Goal: Task Accomplishment & Management: Use online tool/utility

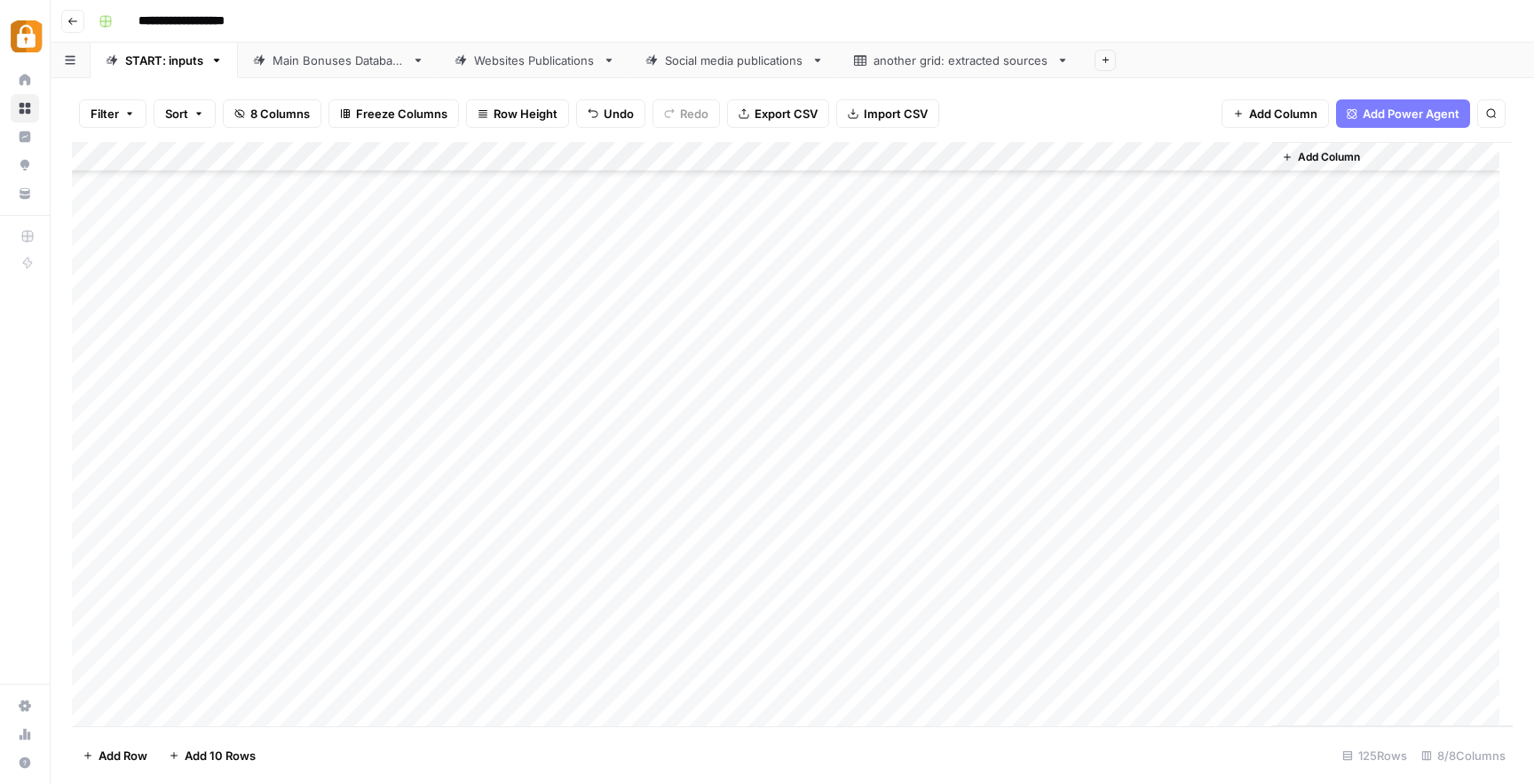
scroll to position [3246, 0]
click at [347, 51] on div "Main Bonuses Database" at bounding box center [338, 60] width 132 height 18
click at [905, 607] on div "Add Column" at bounding box center [792, 434] width 1440 height 584
drag, startPoint x: 925, startPoint y: 620, endPoint x: 927, endPoint y: 663, distance: 43.0
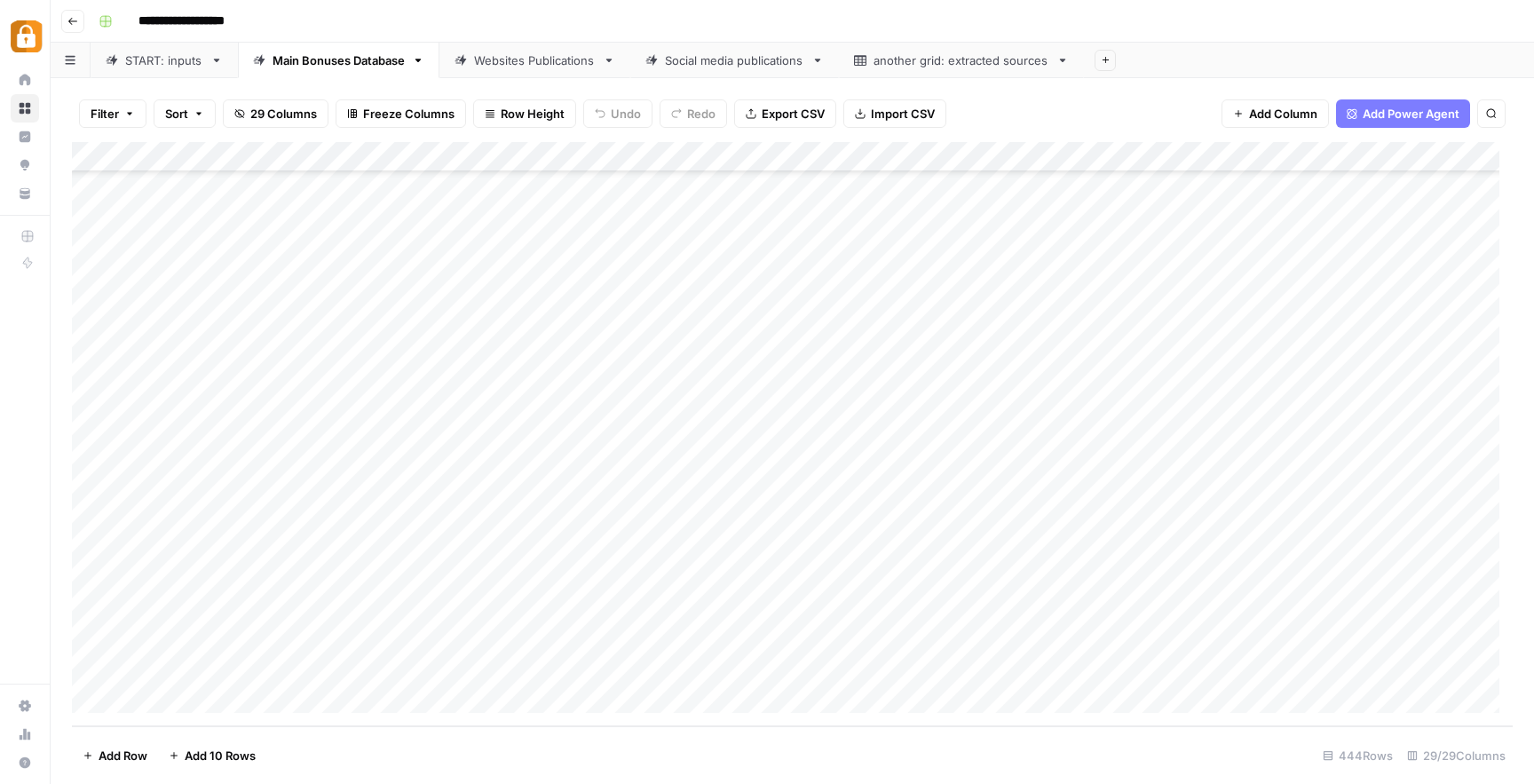
click at [927, 663] on div "Add Column" at bounding box center [792, 434] width 1440 height 584
click at [948, 643] on div "Add Column" at bounding box center [792, 434] width 1440 height 584
click at [125, 65] on div "START" at bounding box center [143, 60] width 37 height 18
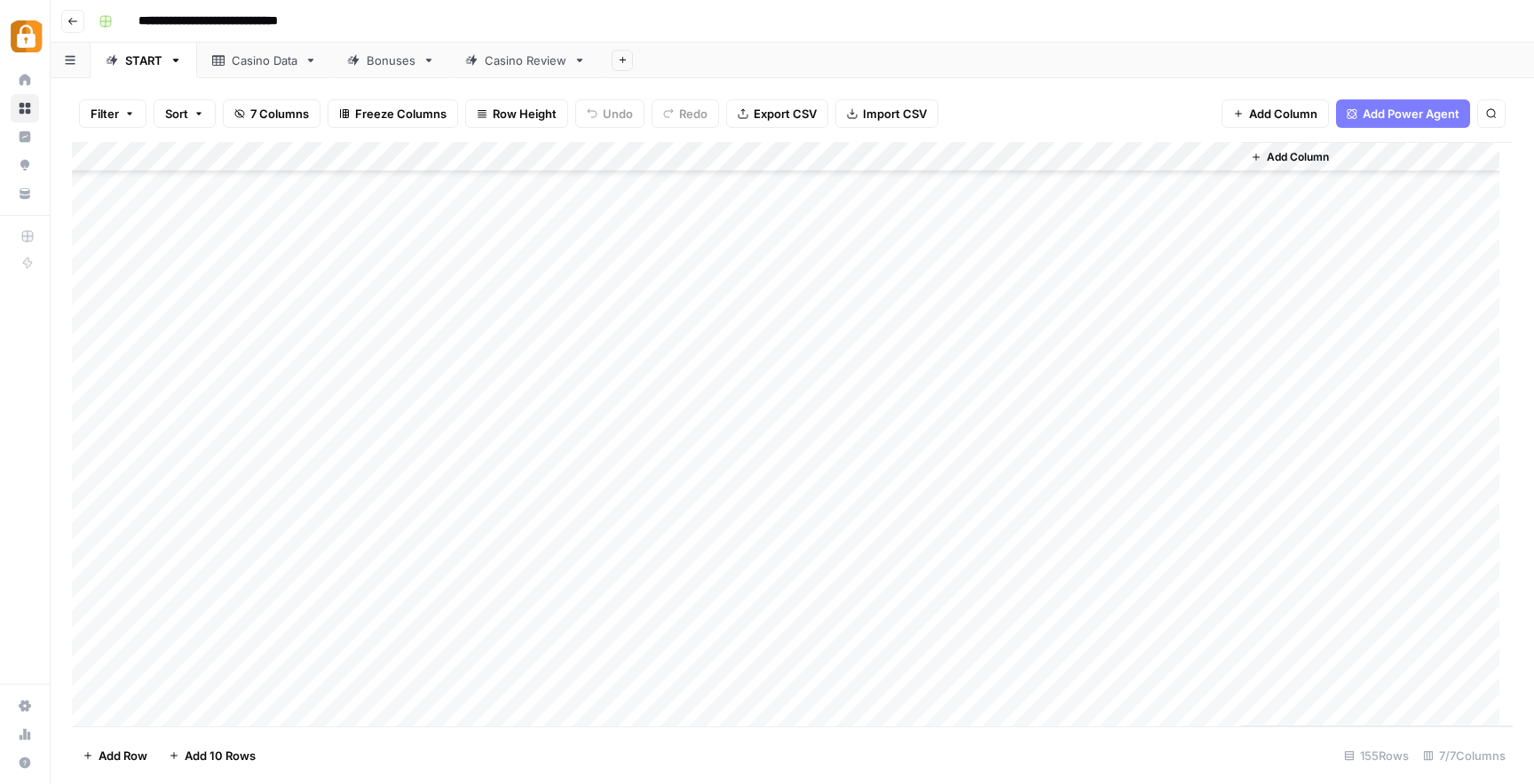
scroll to position [4152, 0]
type input "******"
click at [1451, 165] on icon "Next Result" at bounding box center [1455, 164] width 8 height 9
click at [211, 336] on div "Add Column" at bounding box center [792, 434] width 1440 height 584
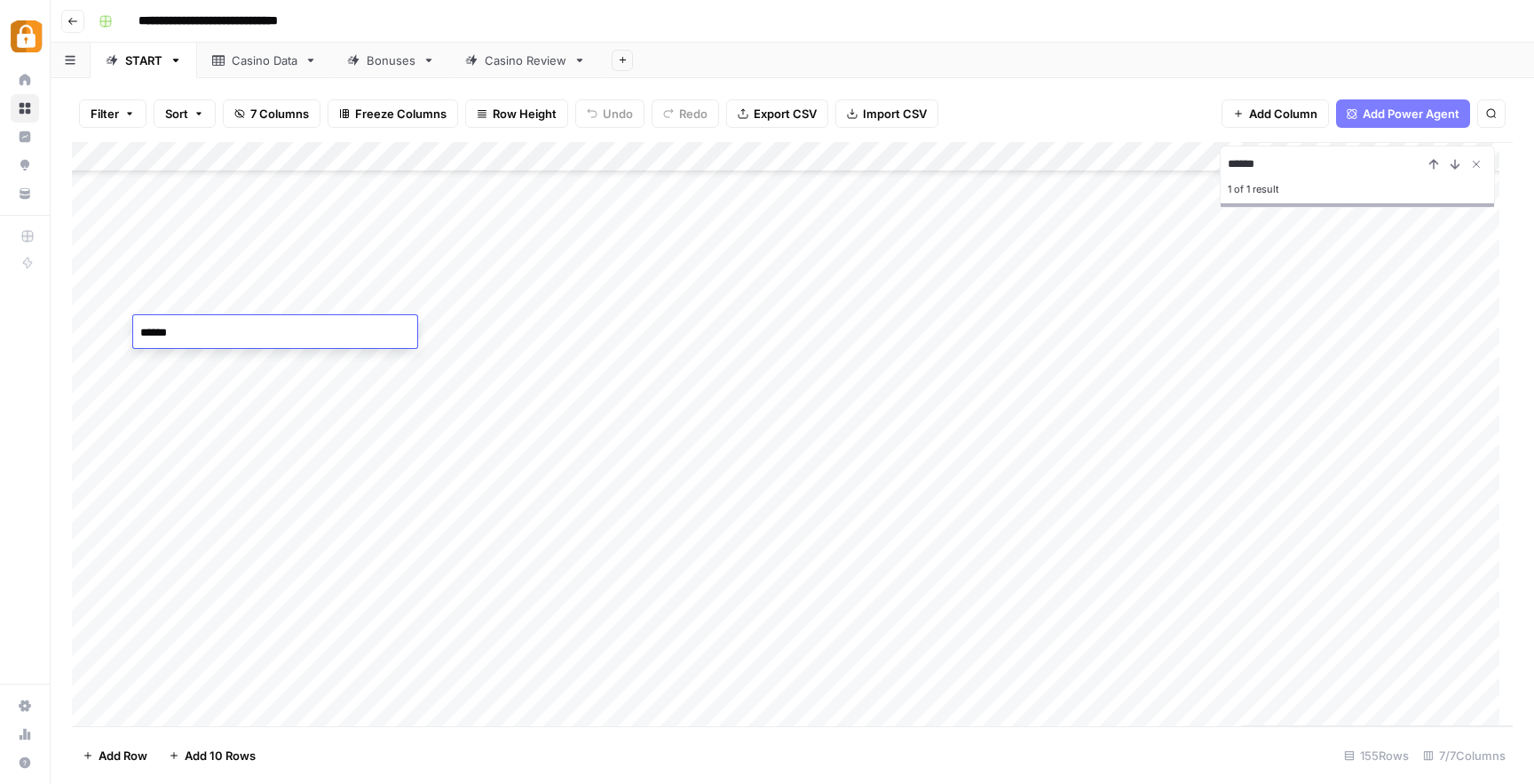
click at [211, 336] on textarea "******" at bounding box center [275, 333] width 284 height 25
click at [511, 333] on div "Add Column" at bounding box center [792, 434] width 1440 height 584
click at [92, 325] on div "Add Column" at bounding box center [792, 434] width 1440 height 584
click at [453, 321] on div "Add Column" at bounding box center [792, 434] width 1440 height 584
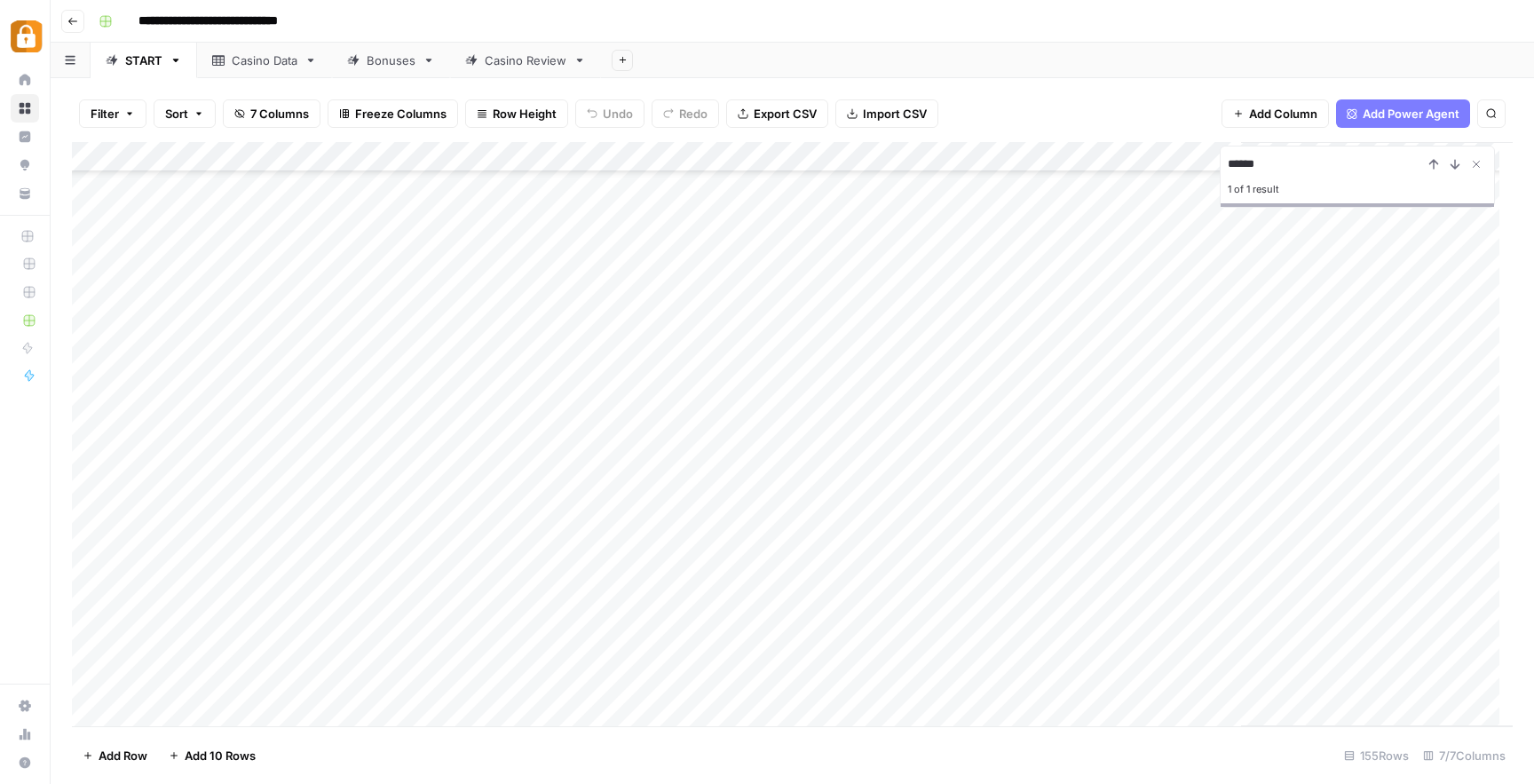
click at [680, 525] on div "Add Column" at bounding box center [792, 434] width 1440 height 584
click at [242, 61] on div "Casino Data" at bounding box center [264, 60] width 66 height 18
click at [226, 670] on div "Add Column" at bounding box center [792, 434] width 1440 height 584
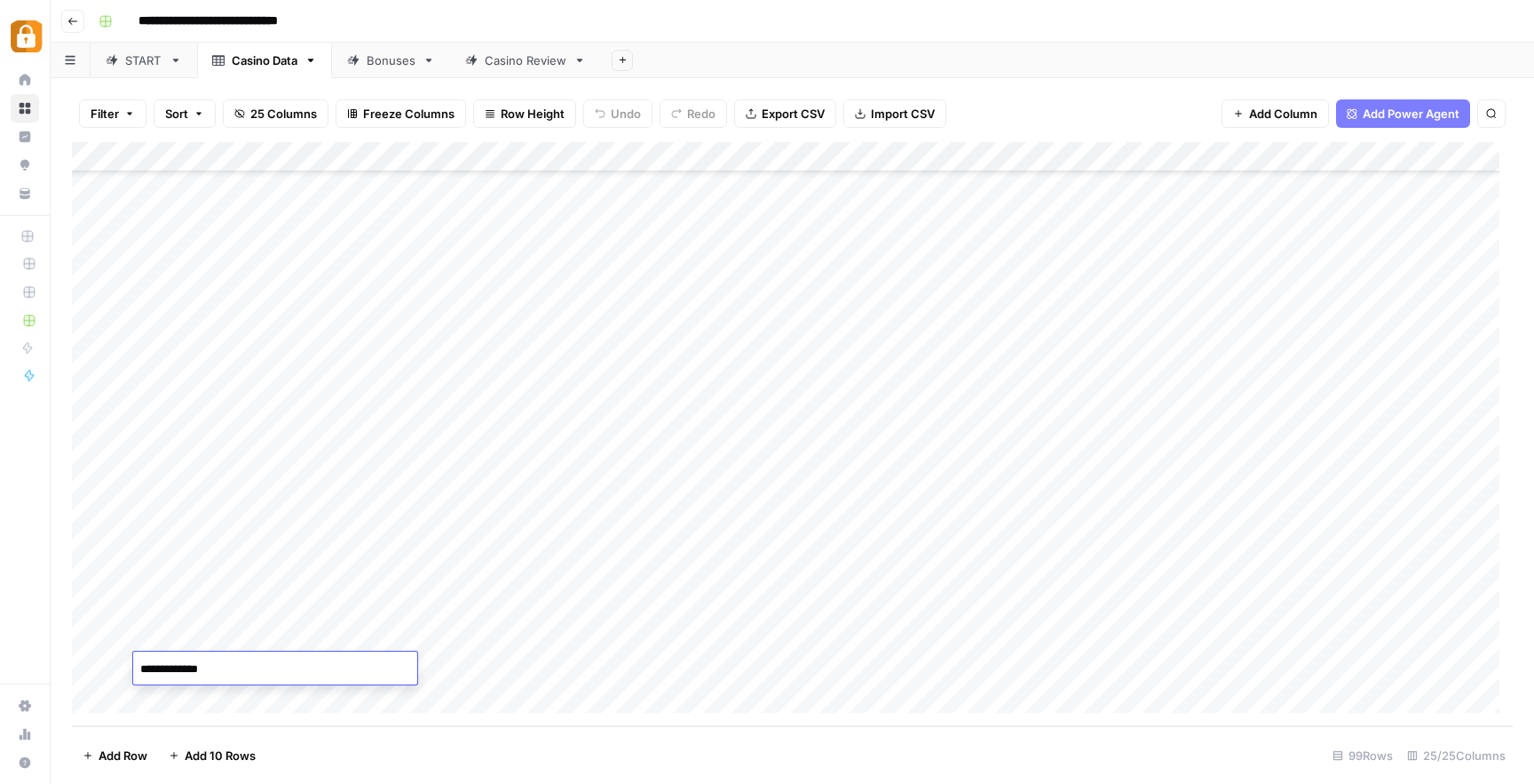
drag, startPoint x: 231, startPoint y: 666, endPoint x: 183, endPoint y: 668, distance: 48.0
click at [183, 668] on textarea "**********" at bounding box center [275, 670] width 284 height 25
type textarea "******"
click at [823, 663] on div "Add Column" at bounding box center [792, 434] width 1440 height 584
click at [528, 67] on div "Casino Review" at bounding box center [525, 60] width 82 height 18
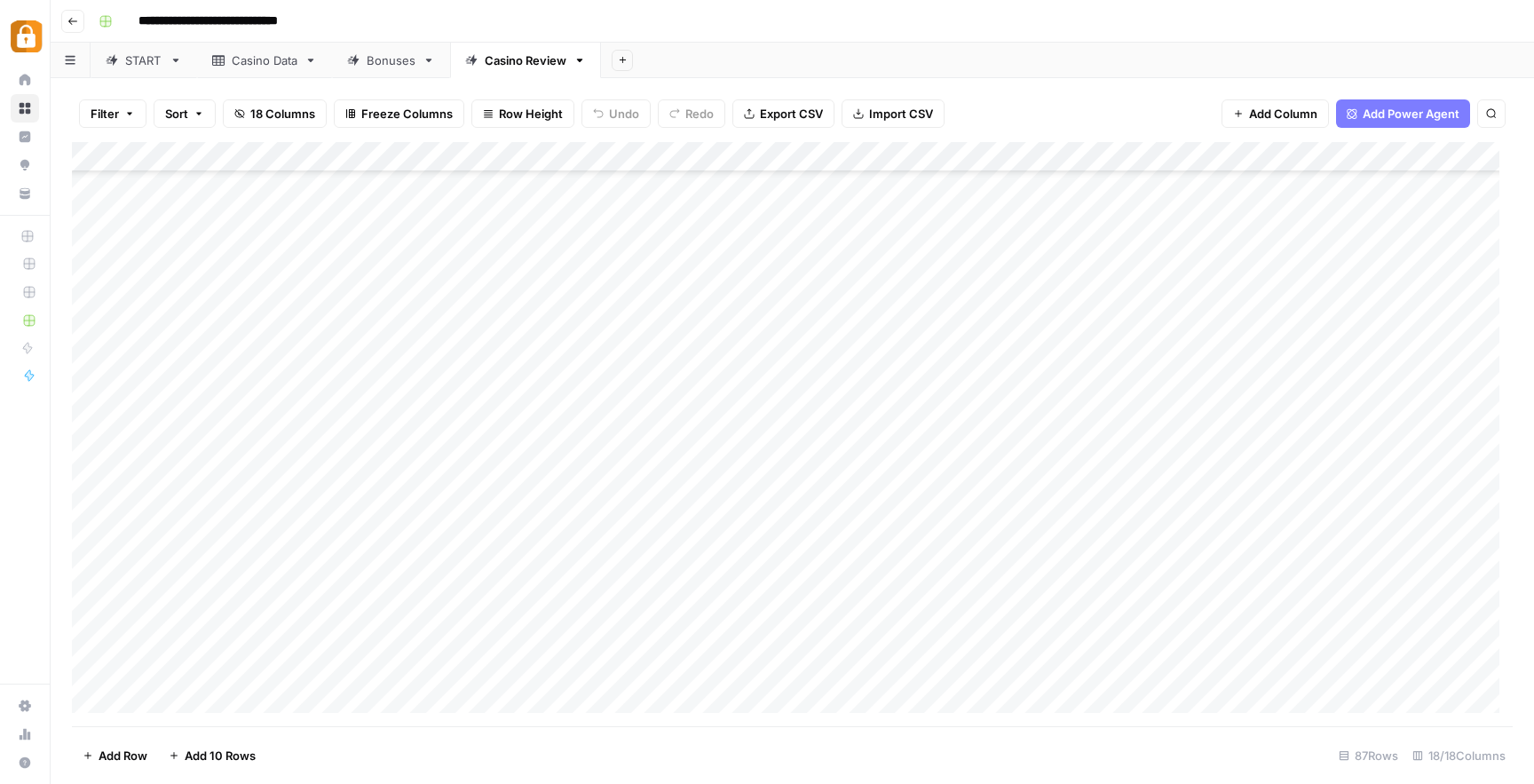
scroll to position [2113, 0]
click at [250, 59] on div "Casino Data" at bounding box center [264, 60] width 66 height 18
click at [158, 672] on div "Add Column" at bounding box center [792, 434] width 1440 height 584
click at [168, 663] on div "Add Column" at bounding box center [792, 434] width 1440 height 584
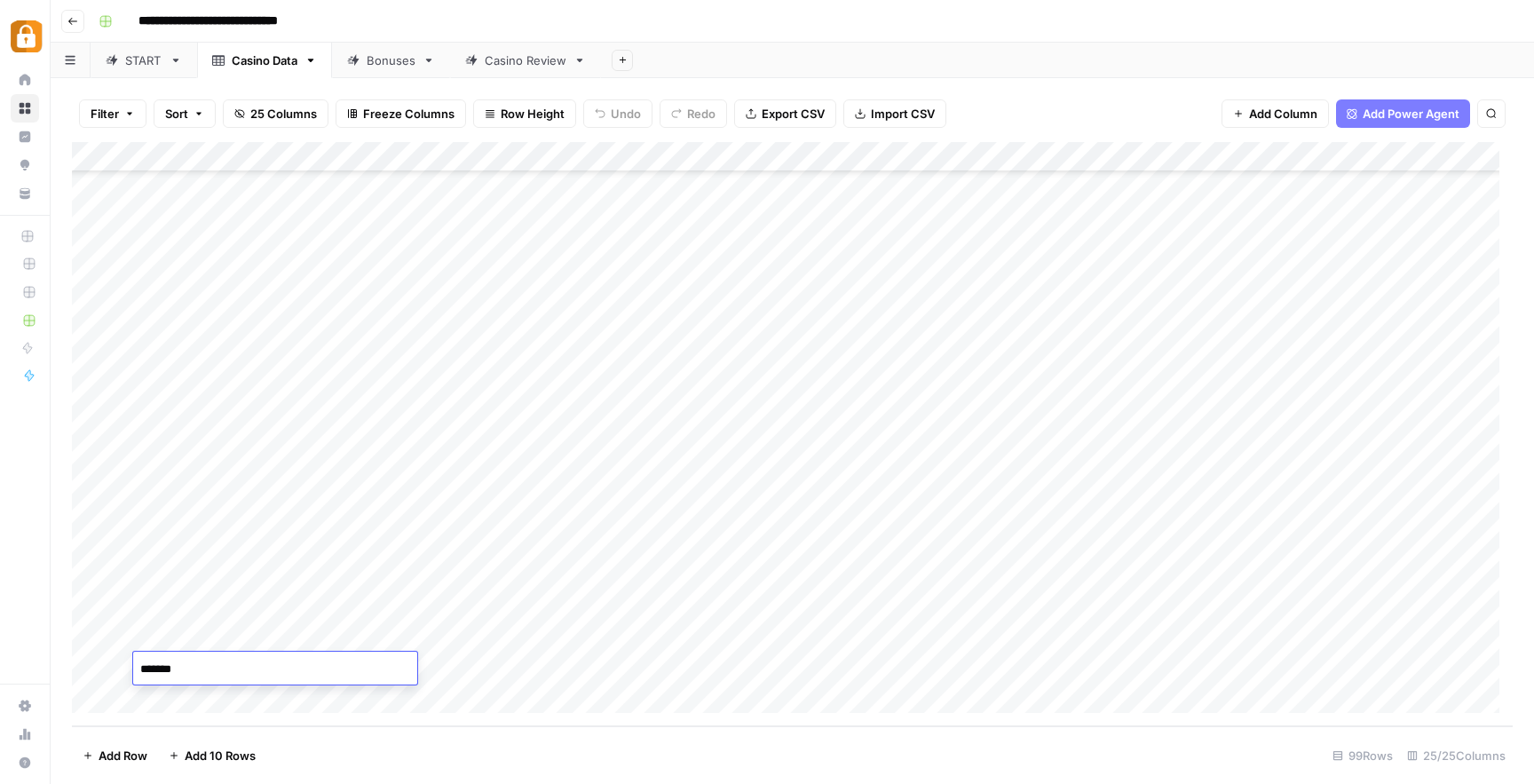
click at [168, 663] on textarea "******" at bounding box center [275, 670] width 284 height 25
click at [840, 671] on div "Add Column" at bounding box center [792, 434] width 1440 height 584
click at [503, 57] on div "Casino Review" at bounding box center [525, 60] width 82 height 18
click at [146, 697] on div "Add Column" at bounding box center [792, 434] width 1440 height 584
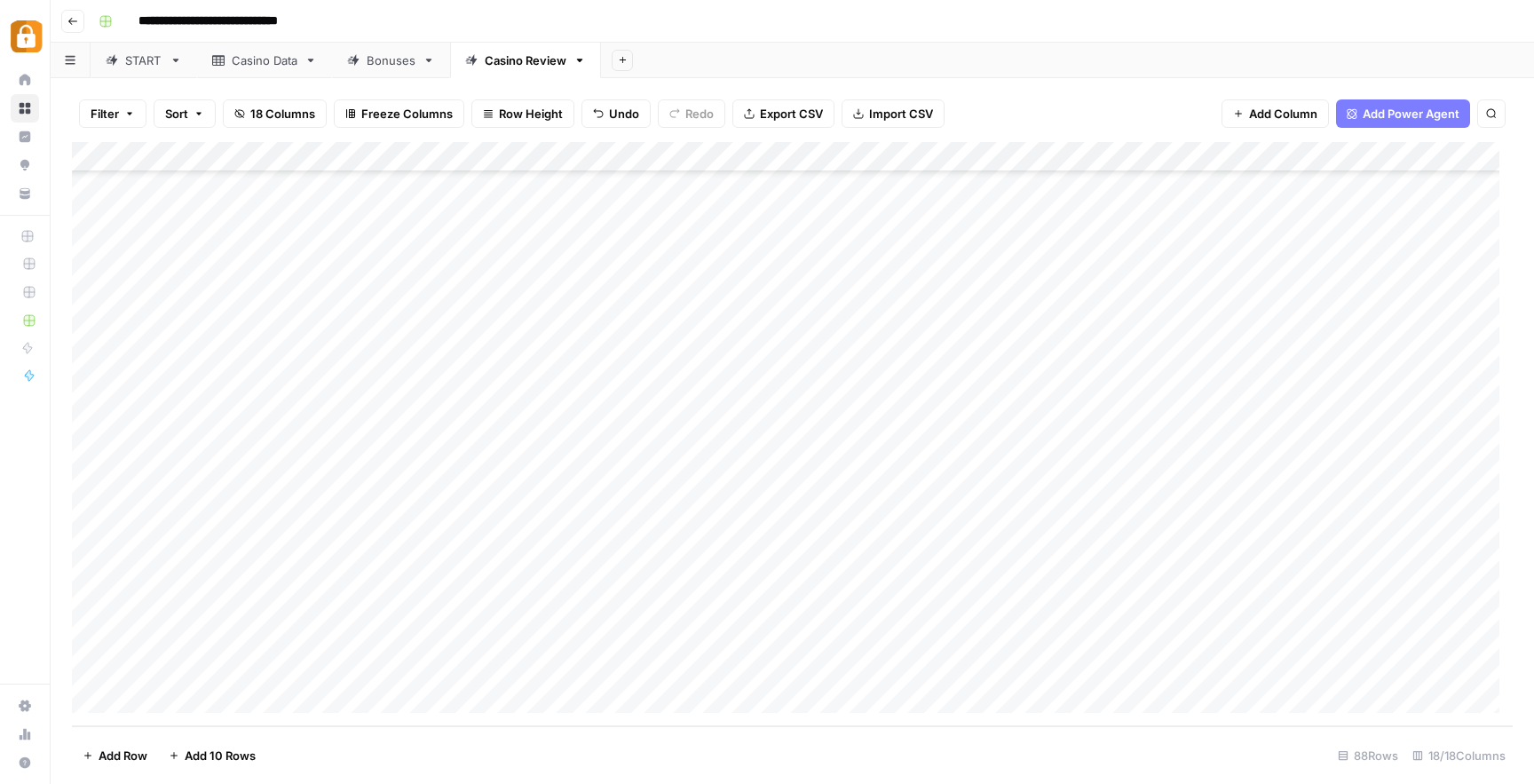
click at [148, 697] on div "Add Column" at bounding box center [792, 434] width 1440 height 584
click at [392, 572] on div "Add Column" at bounding box center [792, 434] width 1440 height 584
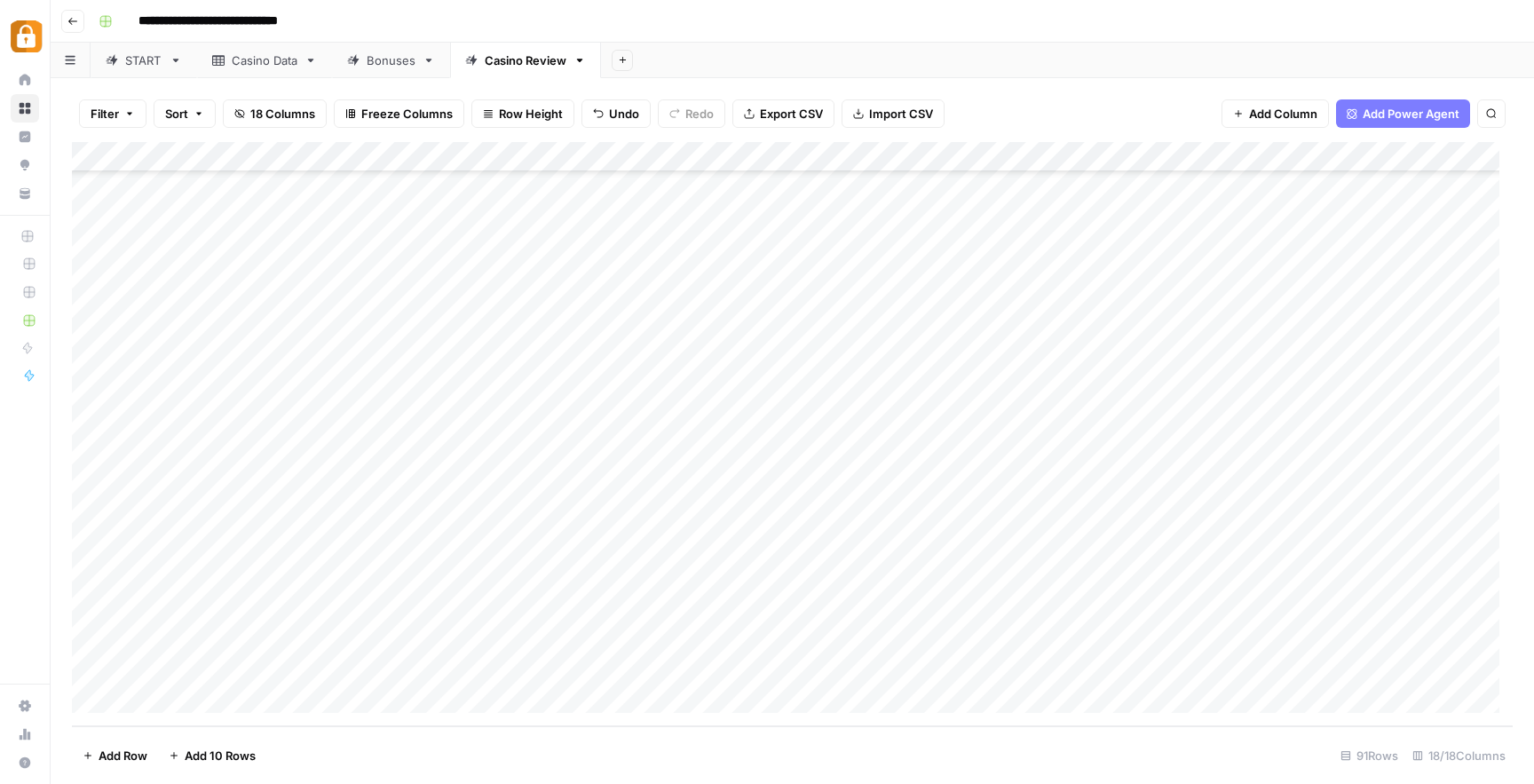
click at [275, 551] on div "Add Column" at bounding box center [792, 434] width 1440 height 584
drag, startPoint x: 290, startPoint y: 562, endPoint x: 291, endPoint y: 579, distance: 17.0
click at [291, 579] on div "Add Column" at bounding box center [792, 434] width 1440 height 584
drag, startPoint x: 295, startPoint y: 558, endPoint x: 292, endPoint y: 579, distance: 21.2
click at [292, 579] on div "Add Column" at bounding box center [792, 434] width 1440 height 584
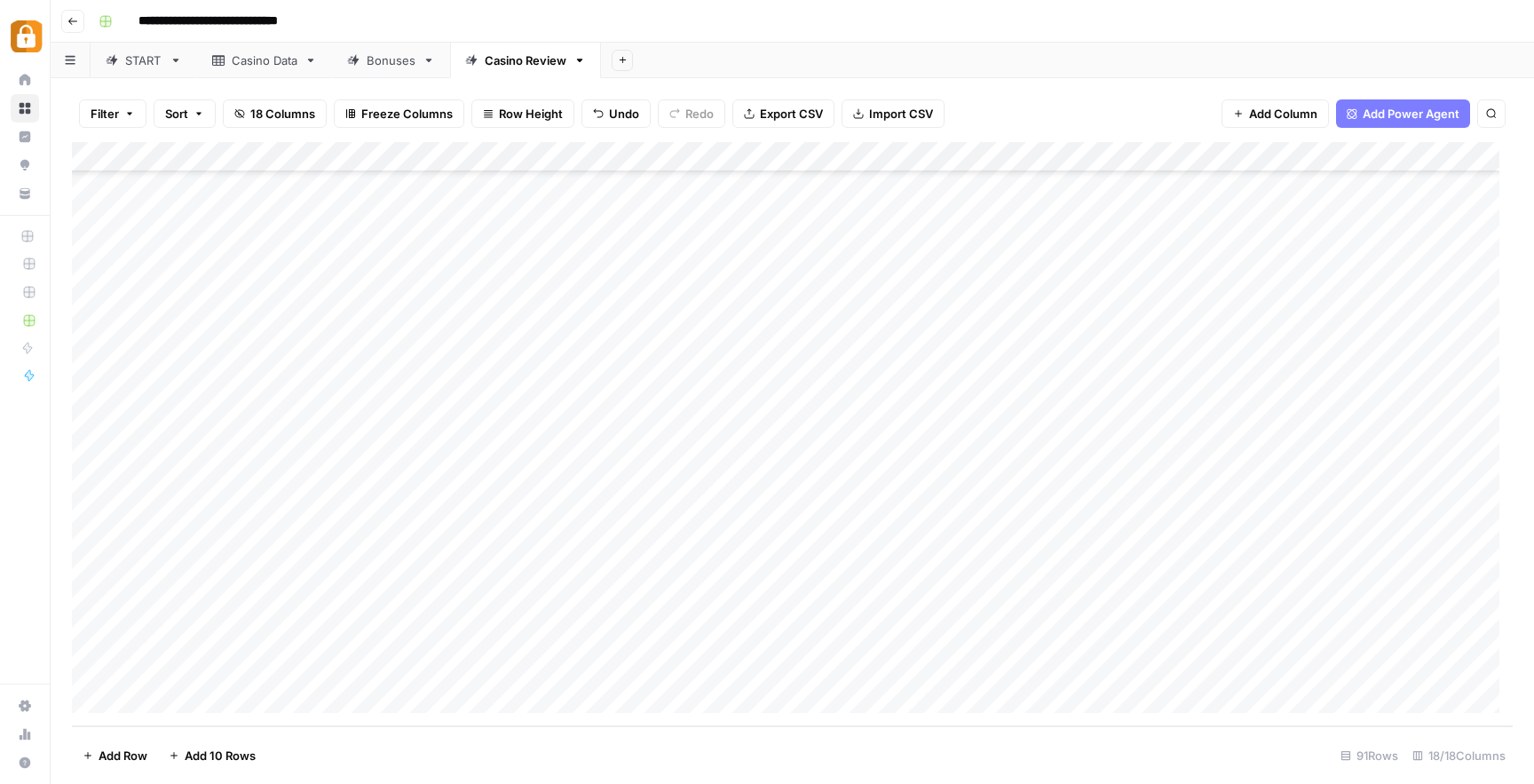
click at [607, 576] on div "Add Column" at bounding box center [792, 434] width 1440 height 584
click at [923, 583] on div "Add Column" at bounding box center [792, 434] width 1440 height 584
click at [881, 632] on div "Add Column" at bounding box center [792, 434] width 1440 height 584
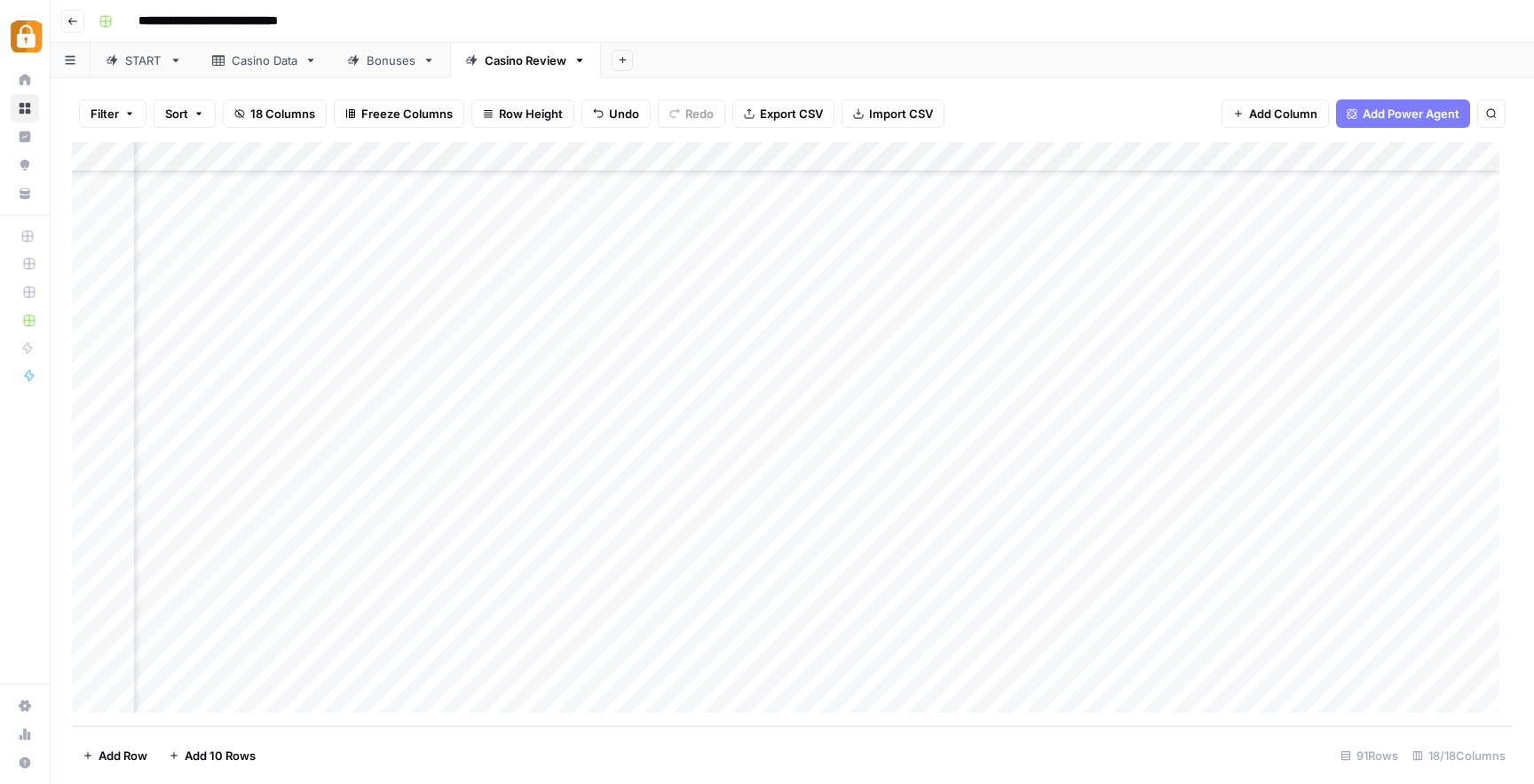
click at [1322, 576] on div "Add Column" at bounding box center [792, 434] width 1440 height 584
click at [1301, 578] on div "Add Column" at bounding box center [792, 434] width 1440 height 584
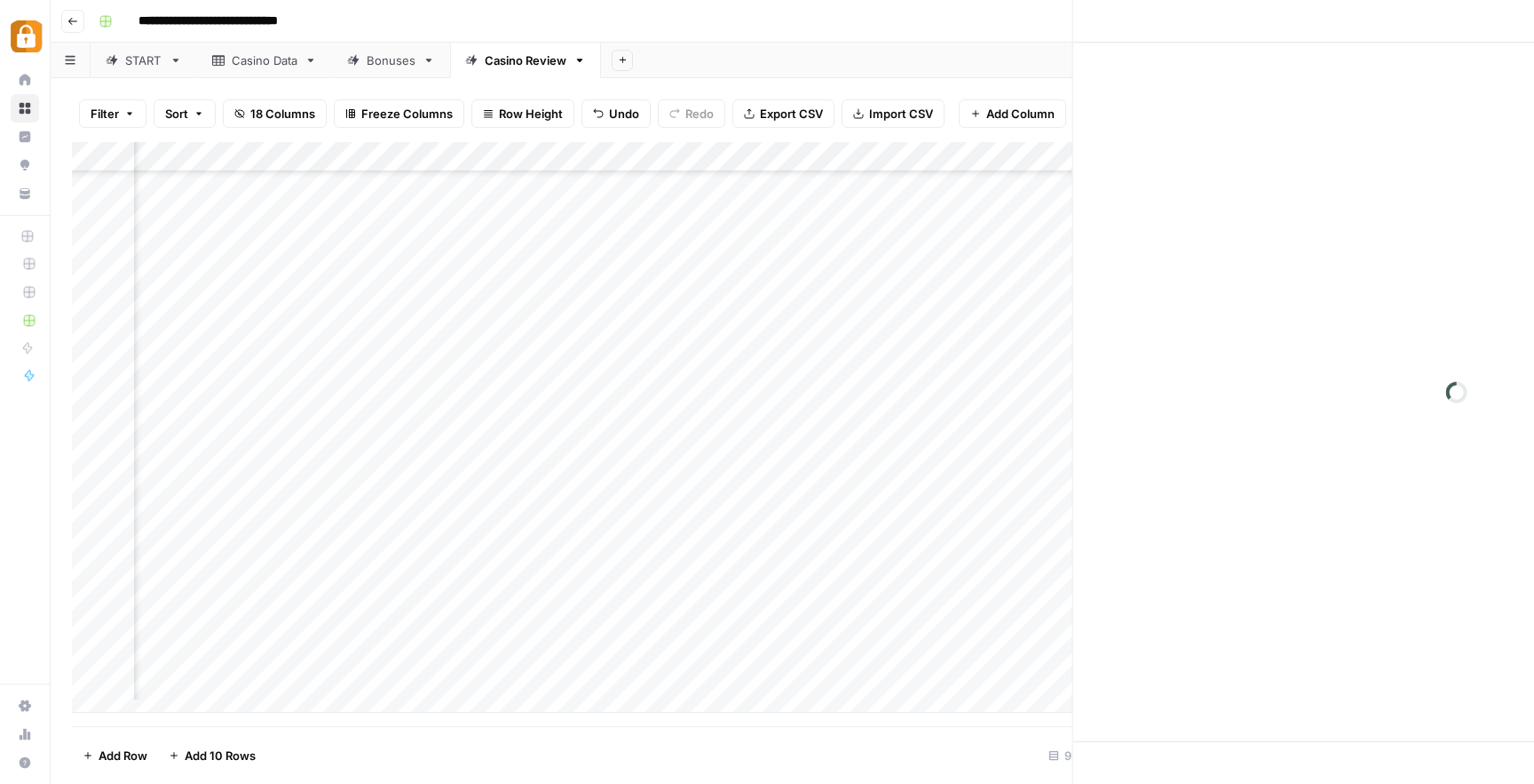
click at [1301, 578] on div at bounding box center [1319, 577] width 162 height 32
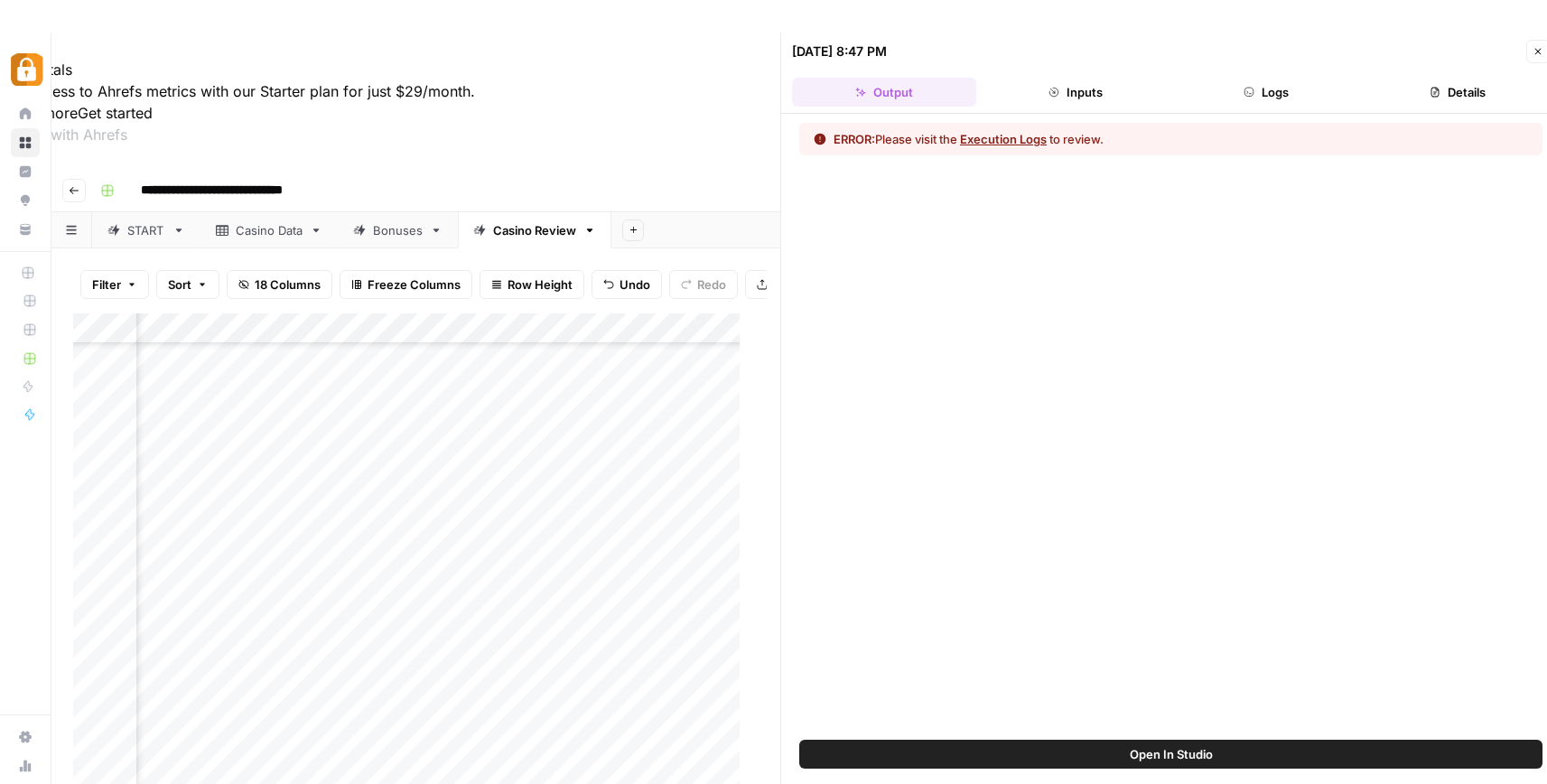
click at [899, 143] on div "ERROR: Please visit the Execution Logs to review." at bounding box center [968, 139] width 270 height 18
click at [932, 254] on div "ERROR: Please visit the Execution Logs to review." at bounding box center [1171, 426] width 779 height 625
click at [1540, 47] on icon "button" at bounding box center [1538, 51] width 11 height 11
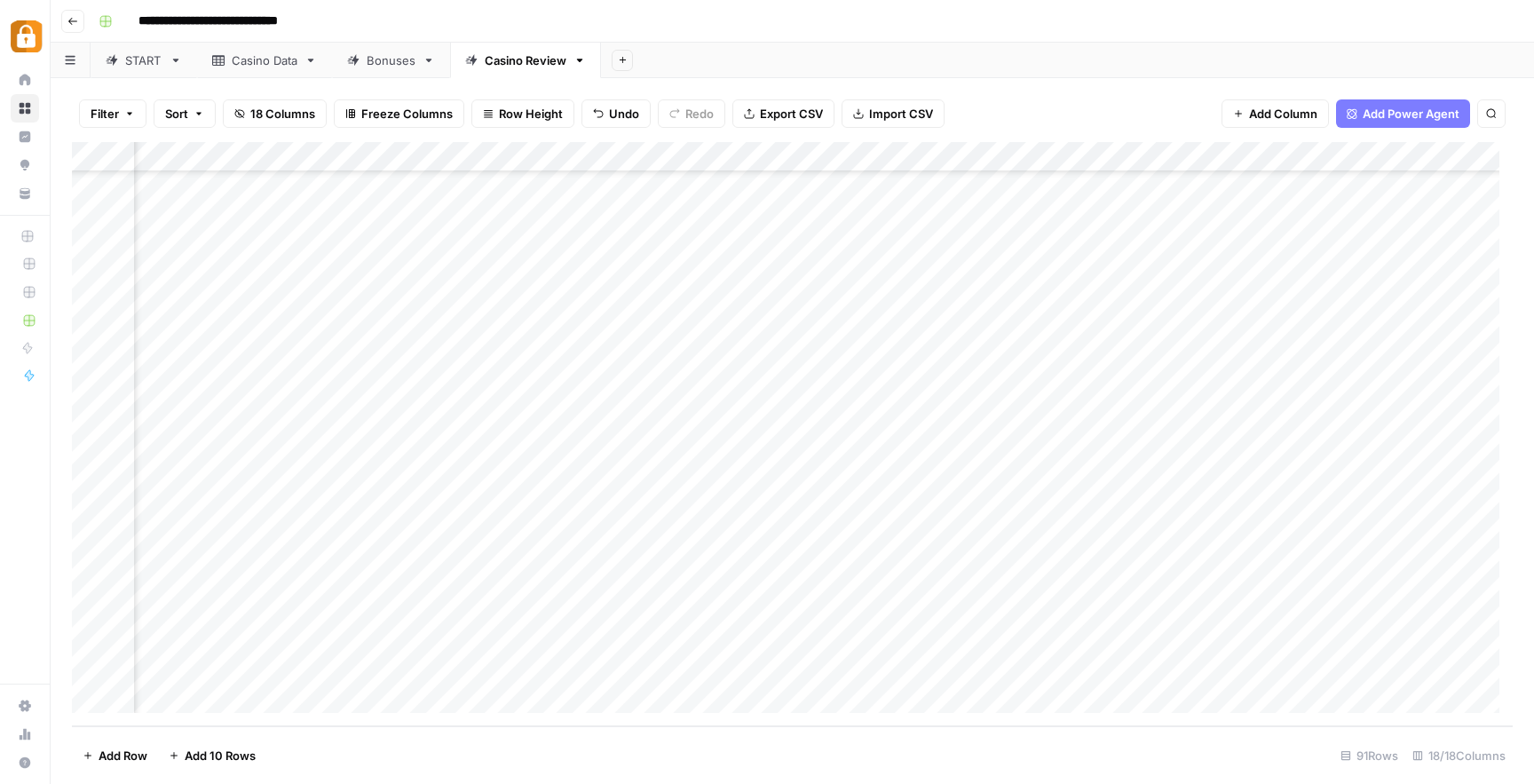
click at [1285, 578] on div "Add Column" at bounding box center [792, 434] width 1440 height 584
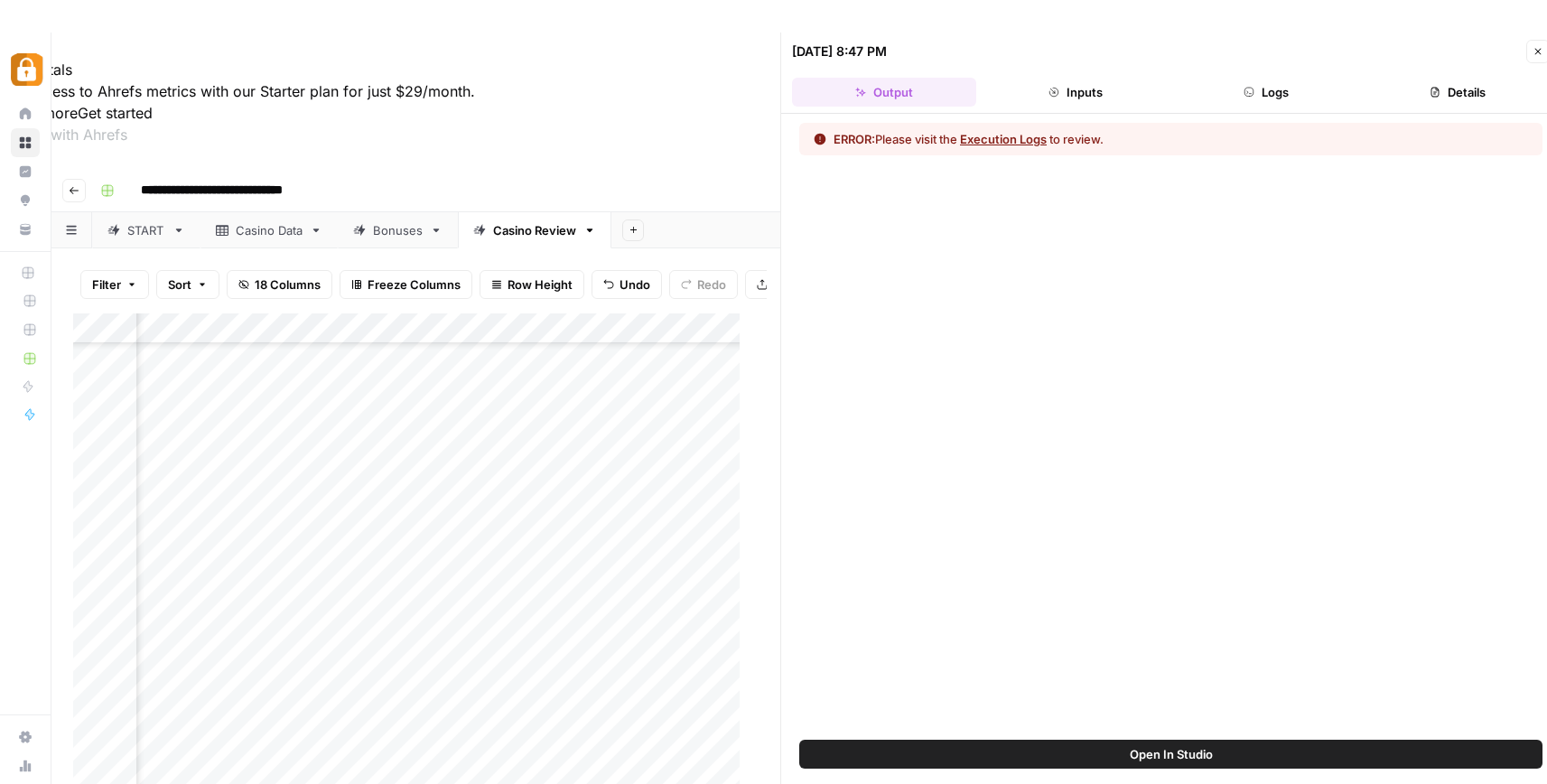
click at [1263, 90] on button "Logs" at bounding box center [1266, 93] width 184 height 29
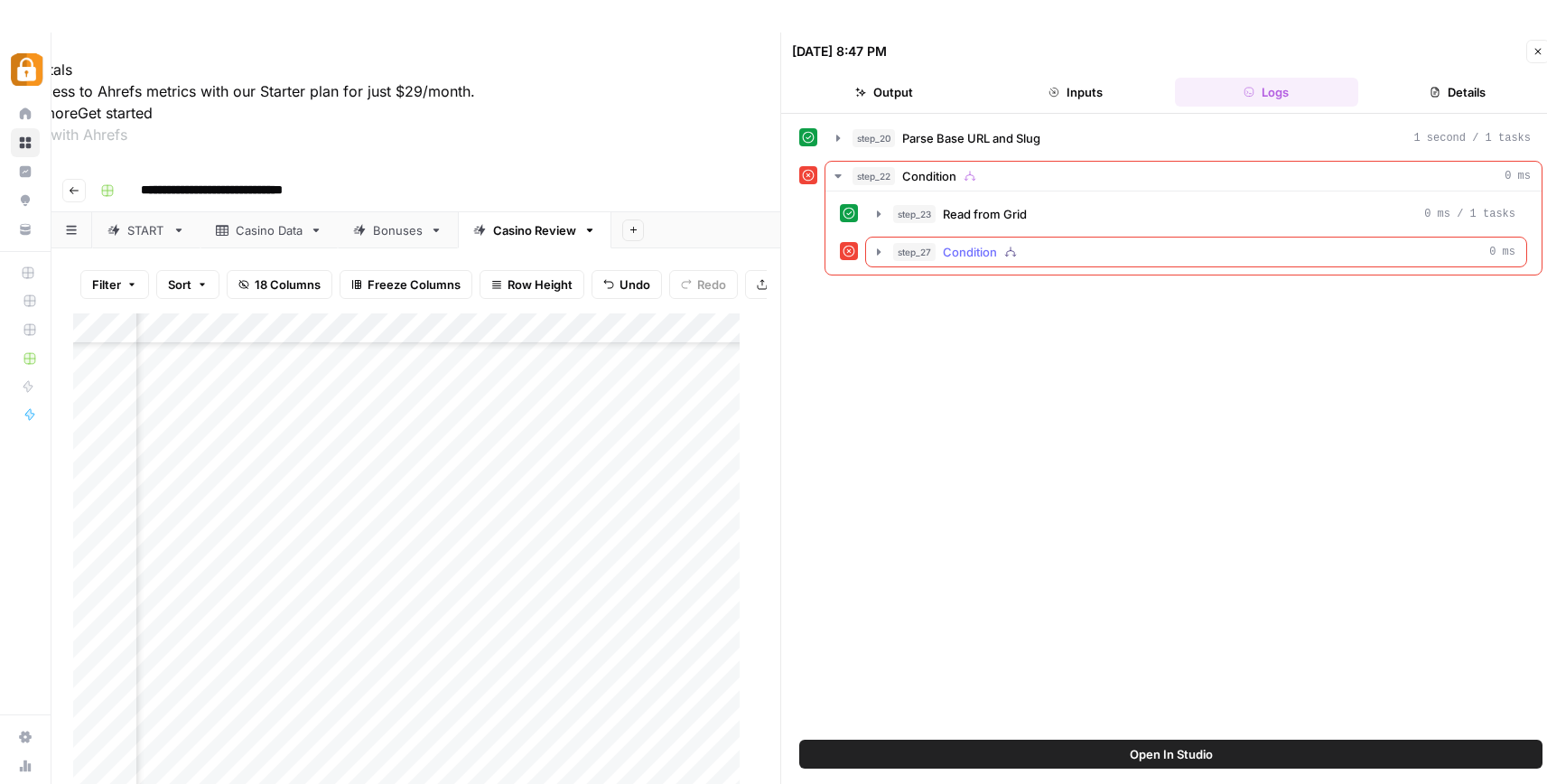
click at [1066, 251] on div "step_27 Condition 0 ms" at bounding box center [1204, 252] width 623 height 18
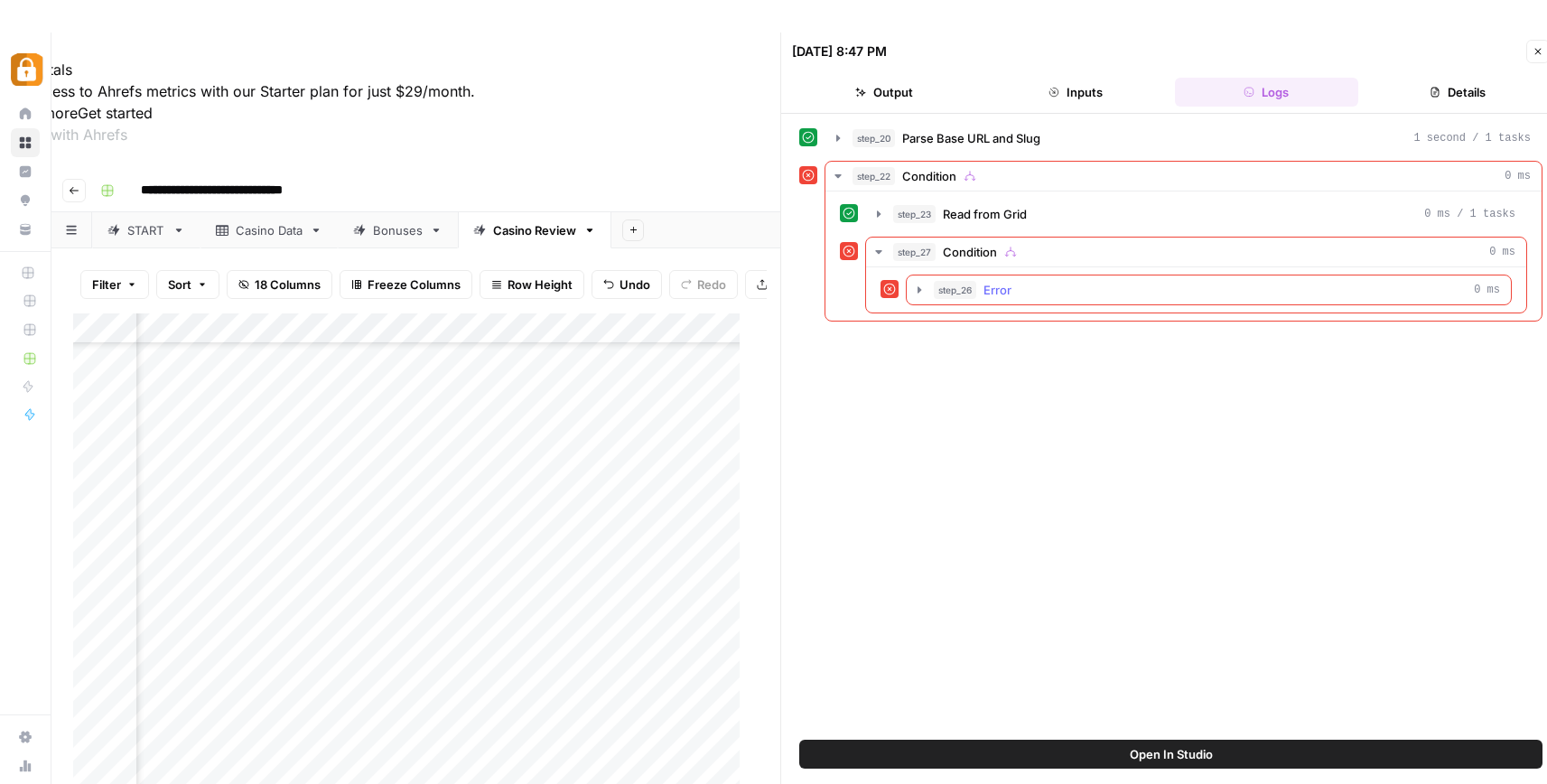
click at [1064, 281] on div "step_26 Error 0 ms" at bounding box center [1216, 290] width 566 height 18
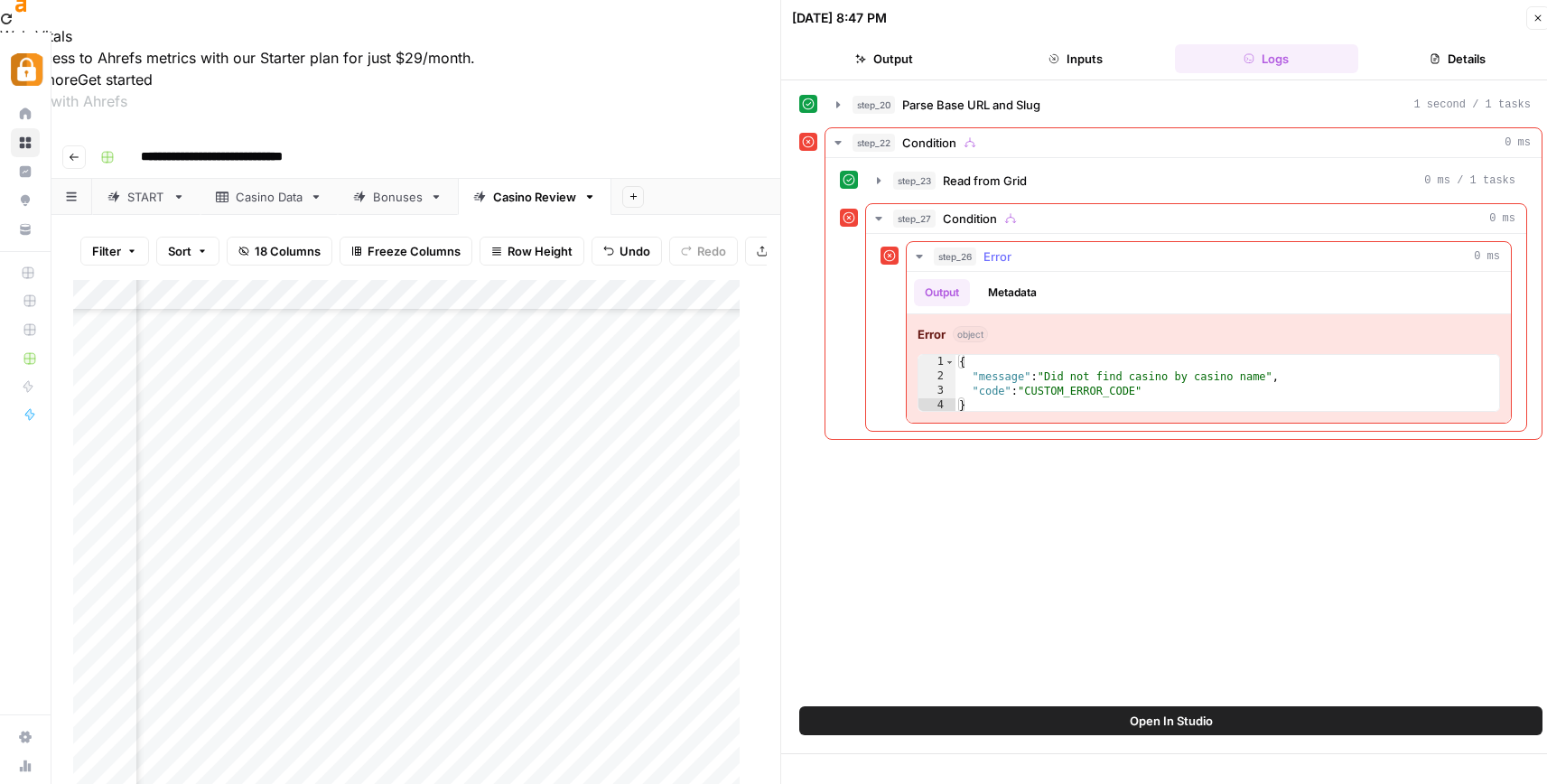
scroll to position [46, 0]
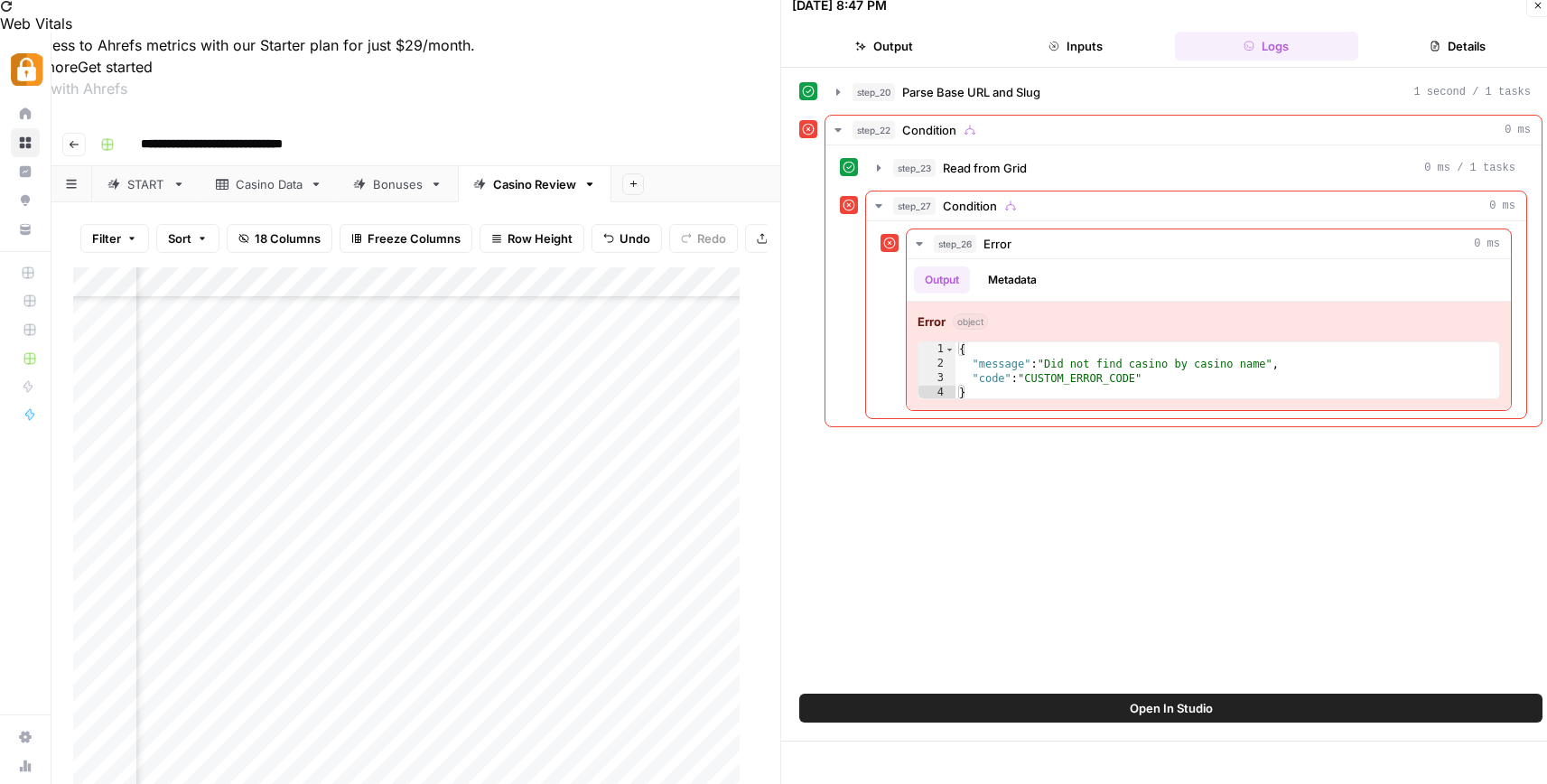
click at [1182, 464] on div "step_20 Parse Base URL and Slug 1 second / 1 tasks step_22 Condition 0 ms step_…" at bounding box center [1171, 381] width 744 height 608
click at [1121, 124] on div "step_22 Condition 0 ms" at bounding box center [1192, 130] width 679 height 18
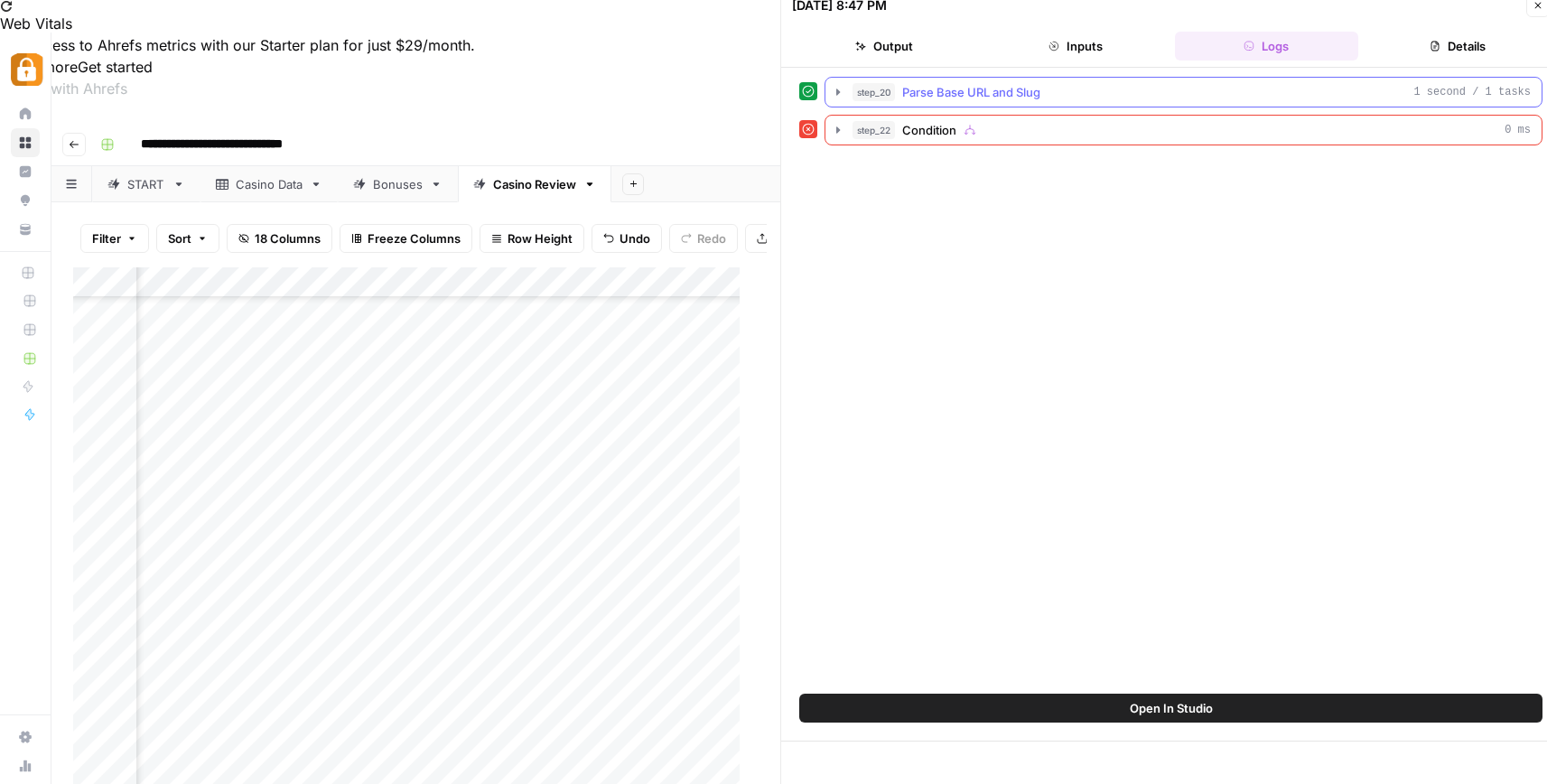
click at [1136, 105] on button "step_20 Parse Base URL and Slug 1 second / 1 tasks" at bounding box center [1183, 93] width 716 height 29
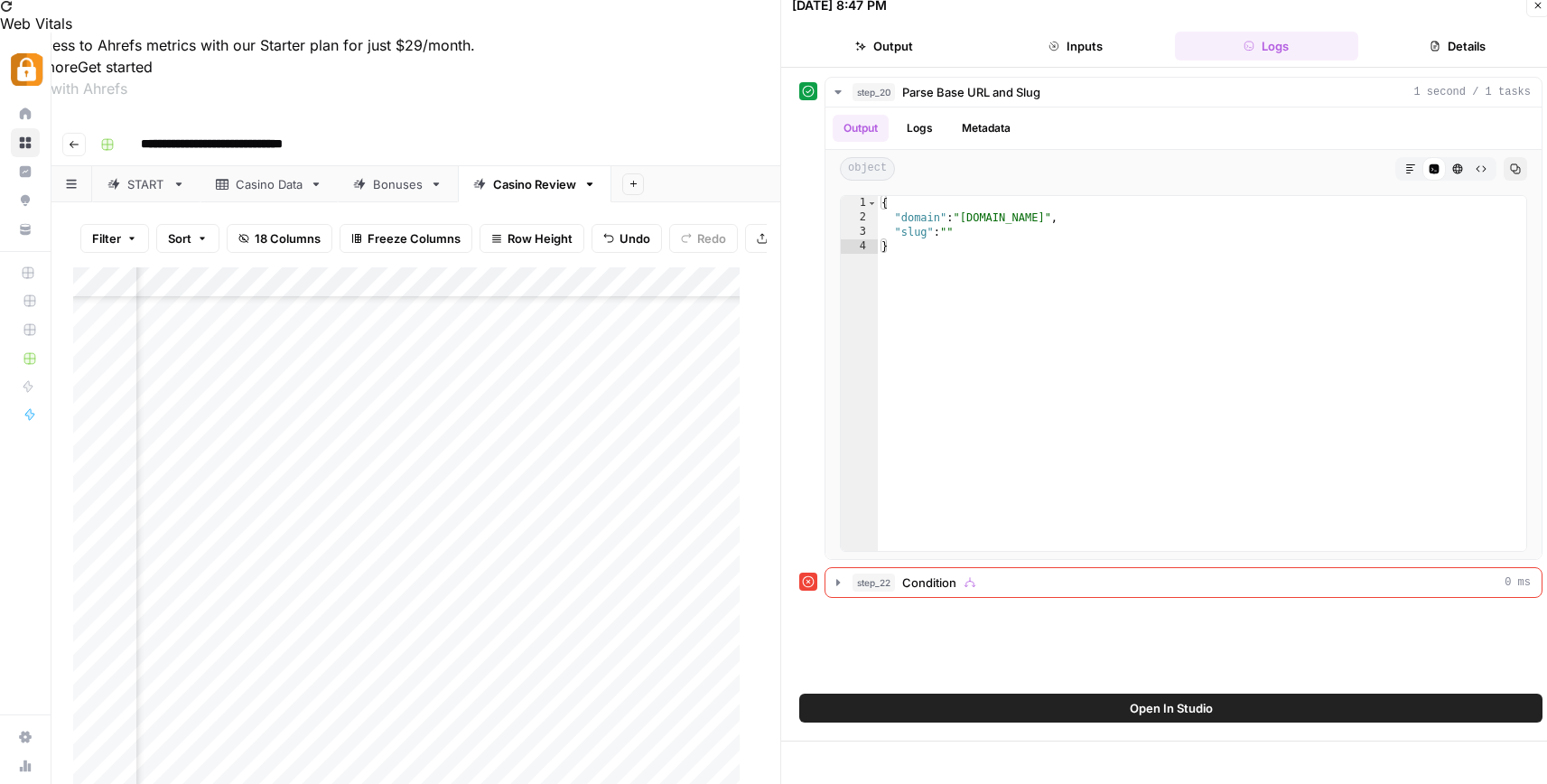
click at [1355, 16] on div "09/15/25 at 8:47 PM Close" at bounding box center [1171, 6] width 757 height 24
click at [623, 697] on div "Add Column" at bounding box center [414, 558] width 680 height 580
click at [609, 648] on div "Add Column" at bounding box center [414, 558] width 680 height 580
click at [1540, 12] on button "Close" at bounding box center [1538, 6] width 24 height 24
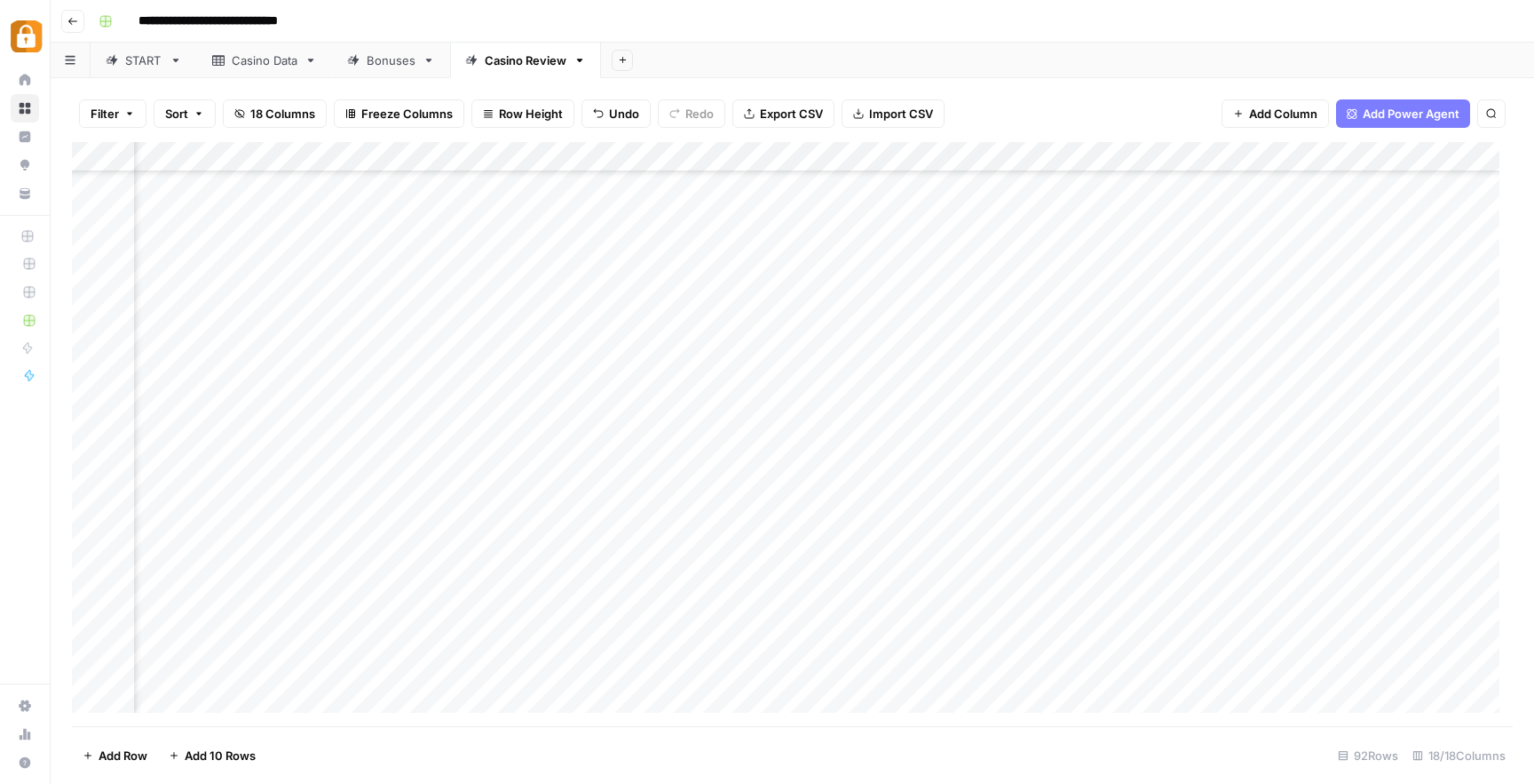
scroll to position [2234, 0]
click at [124, 73] on link "START" at bounding box center [143, 59] width 106 height 35
click at [198, 448] on div "Add Column" at bounding box center [792, 434] width 1440 height 584
click at [200, 451] on div "Add Column" at bounding box center [792, 434] width 1440 height 584
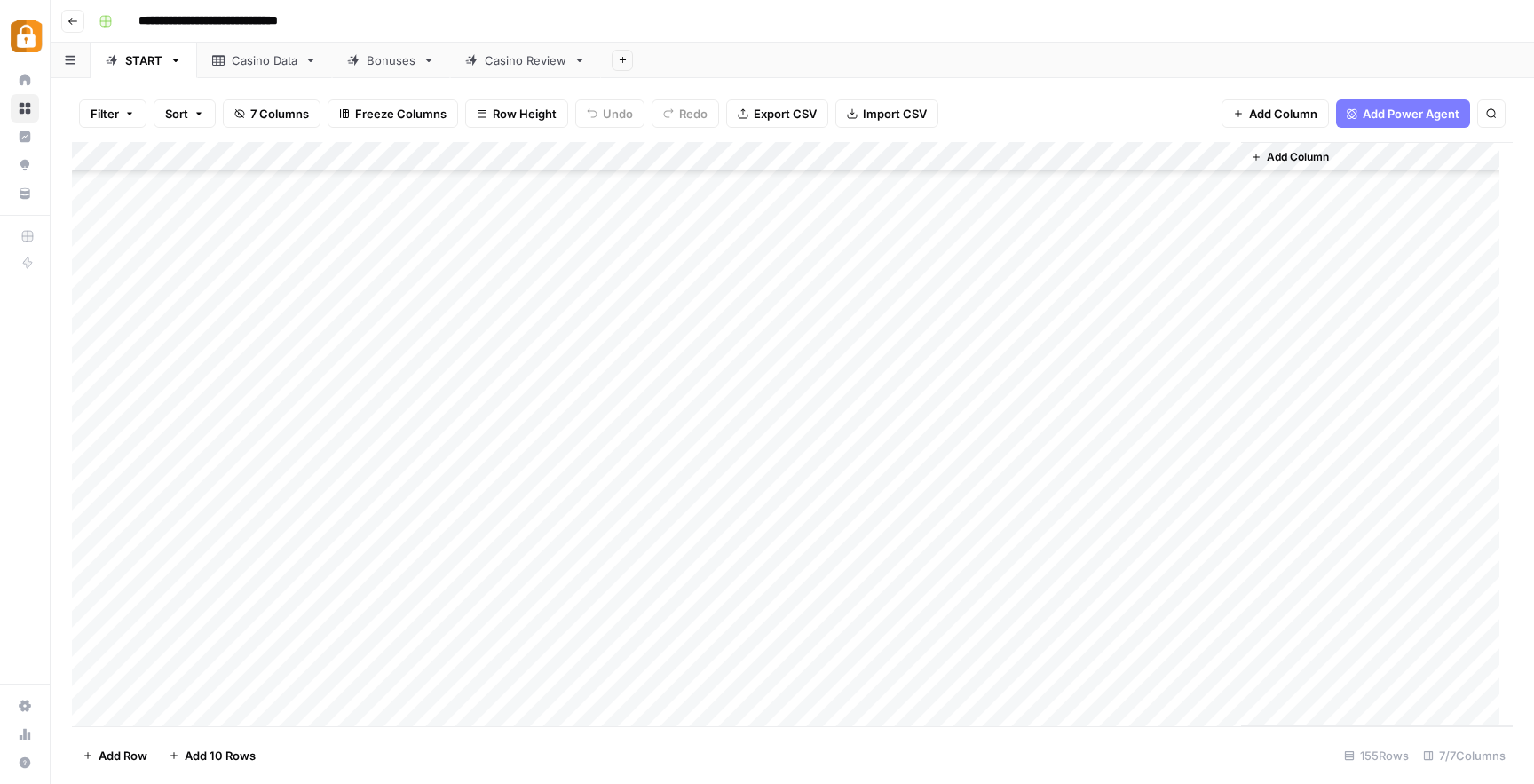
click at [287, 64] on div "Casino Data" at bounding box center [264, 60] width 66 height 18
click at [190, 670] on div "Add Column" at bounding box center [792, 434] width 1440 height 584
click at [190, 670] on textarea "******" at bounding box center [275, 670] width 284 height 25
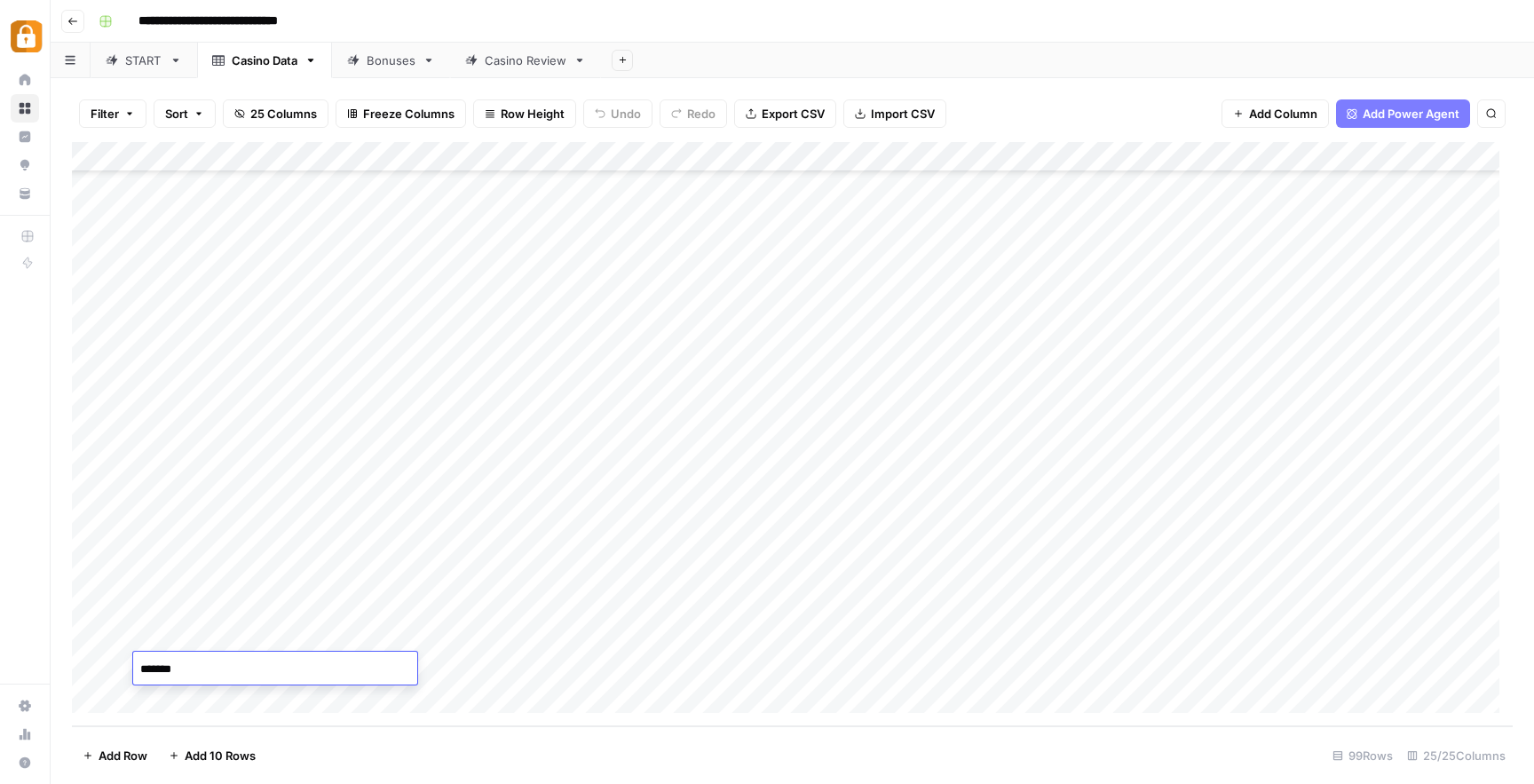
click at [190, 670] on textarea "******" at bounding box center [275, 670] width 284 height 25
click at [523, 54] on div "Casino Review" at bounding box center [525, 60] width 82 height 18
click at [362, 548] on div "Add Column" at bounding box center [792, 434] width 1440 height 584
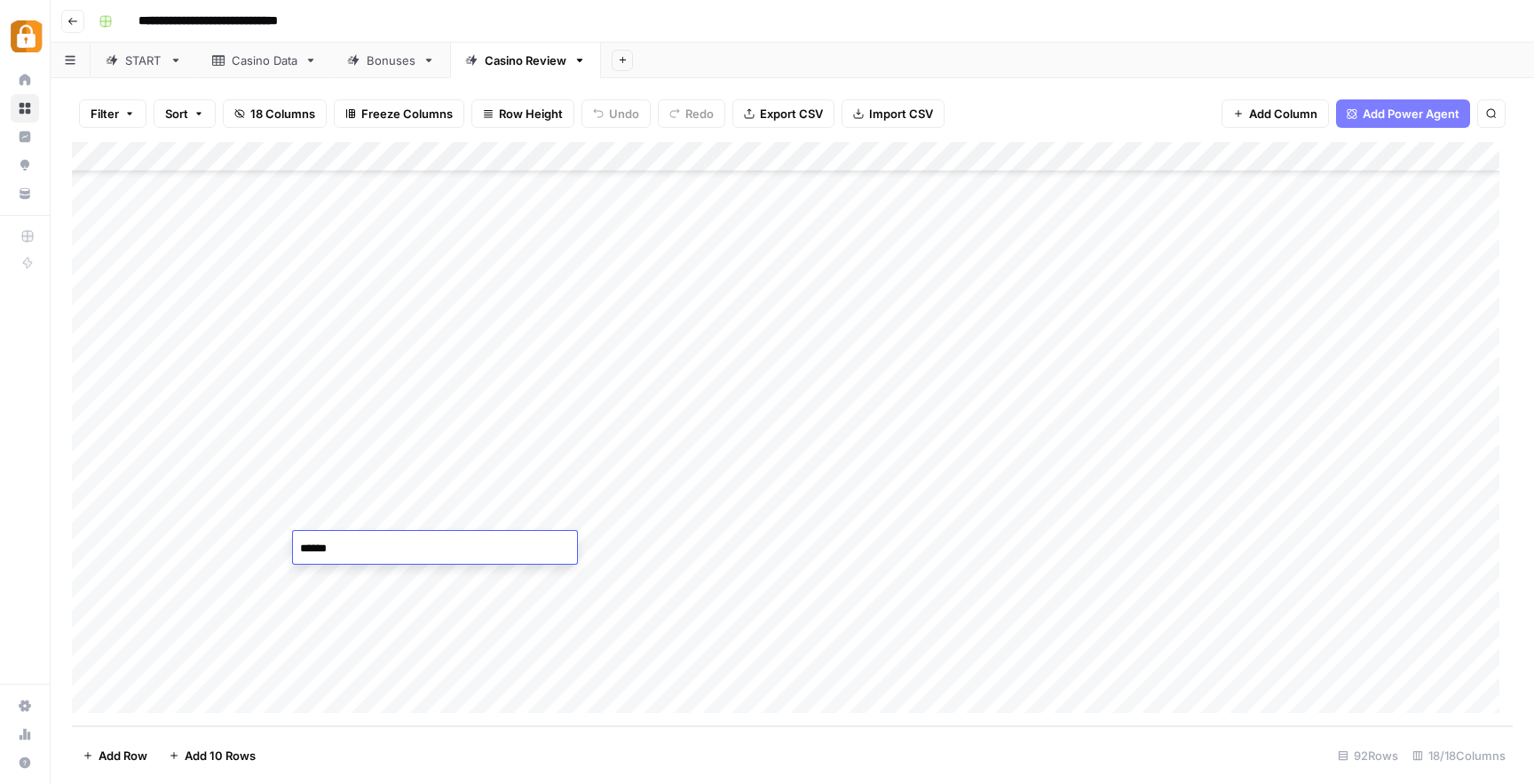
click at [362, 548] on textarea "******" at bounding box center [434, 549] width 284 height 25
type textarea "******"
click at [731, 554] on div "Add Column" at bounding box center [792, 434] width 1440 height 584
click at [1219, 542] on div "Add Column" at bounding box center [792, 434] width 1440 height 584
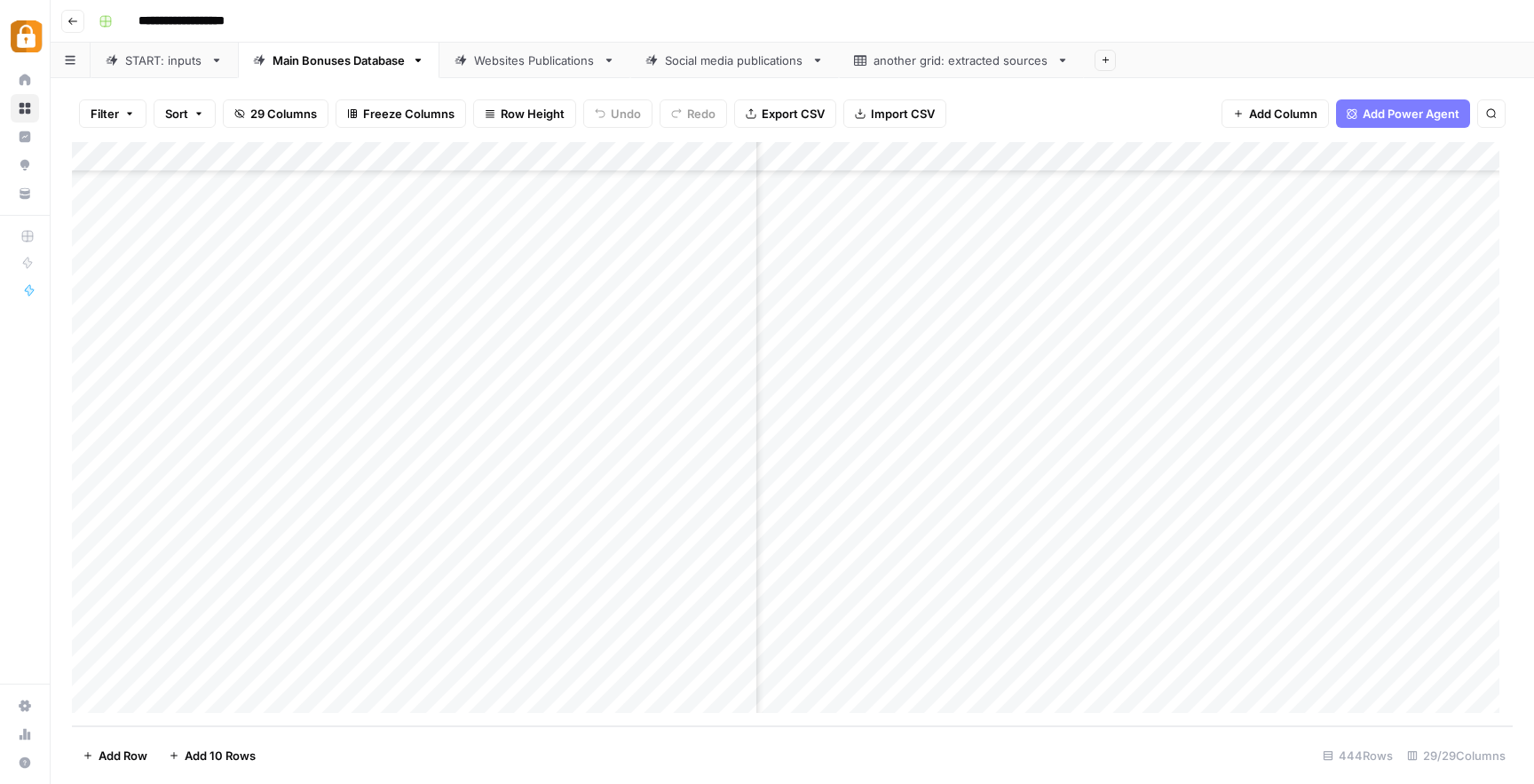
scroll to position [12886, 0]
click at [1149, 632] on div "Add Column" at bounding box center [792, 434] width 1440 height 584
click at [1151, 661] on div "Add Column" at bounding box center [792, 434] width 1440 height 584
click at [1155, 641] on div "Add Column" at bounding box center [792, 434] width 1440 height 584
click at [522, 49] on link "Websites Publications" at bounding box center [534, 59] width 191 height 35
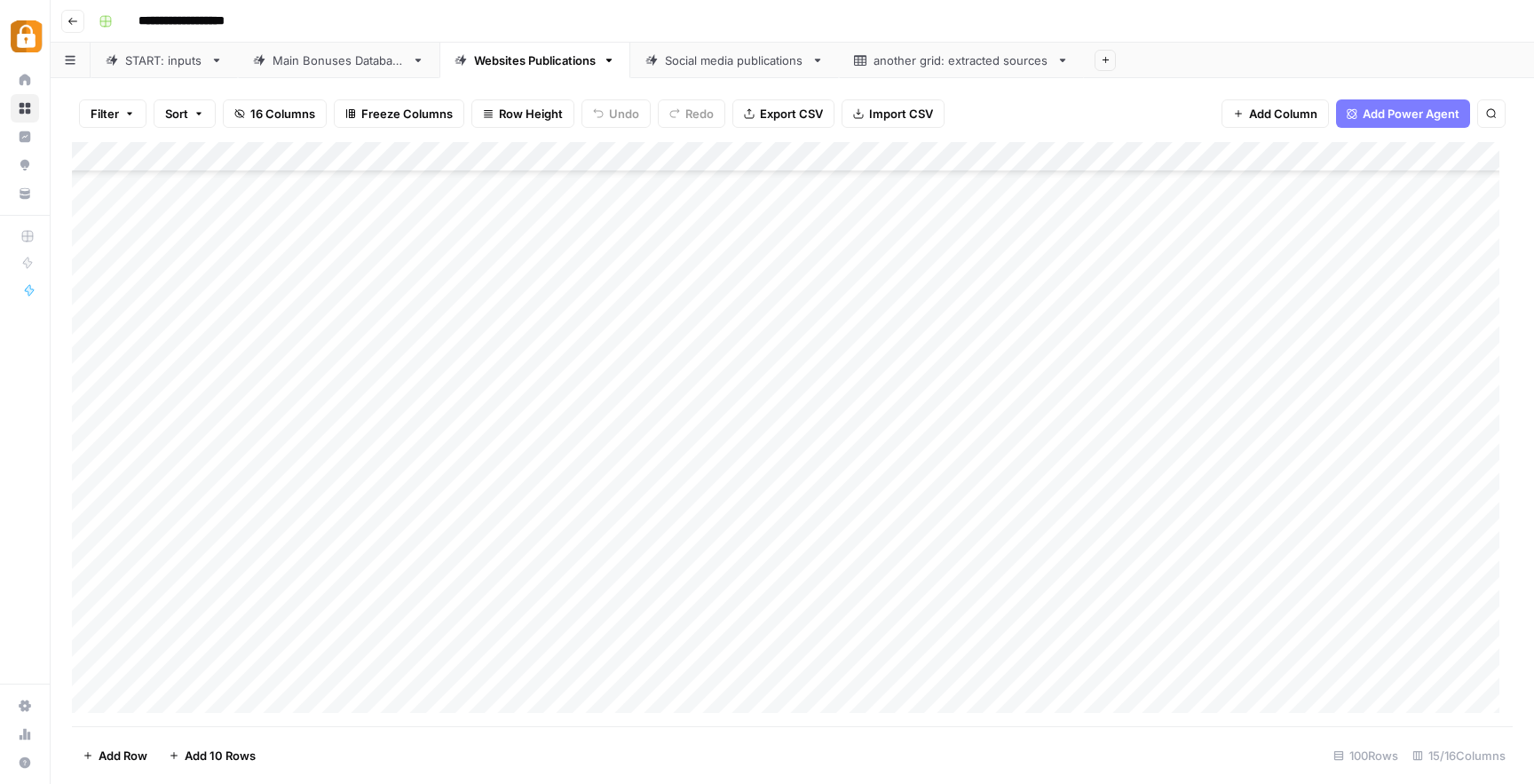
scroll to position [2505, 0]
click at [371, 59] on div "Main Bonuses Database" at bounding box center [338, 60] width 132 height 18
click at [537, 60] on div "Websites Publications" at bounding box center [534, 60] width 122 height 18
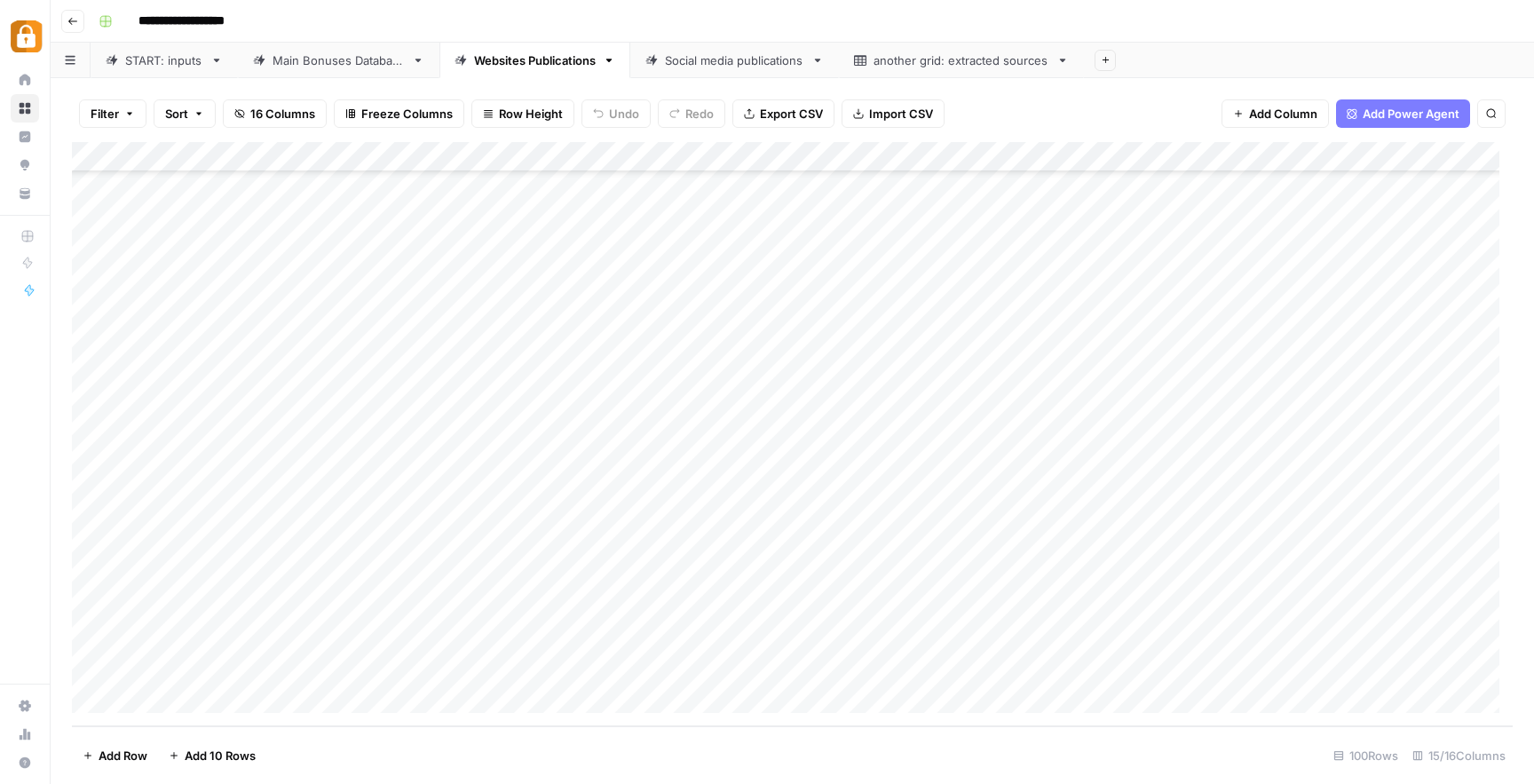
click at [1169, 604] on div "Add Column" at bounding box center [792, 434] width 1440 height 584
click at [1171, 633] on div "Add Column" at bounding box center [792, 434] width 1440 height 584
click at [1173, 663] on div "Add Column" at bounding box center [792, 434] width 1440 height 584
drag, startPoint x: 1004, startPoint y: 729, endPoint x: 1082, endPoint y: 731, distance: 78.0
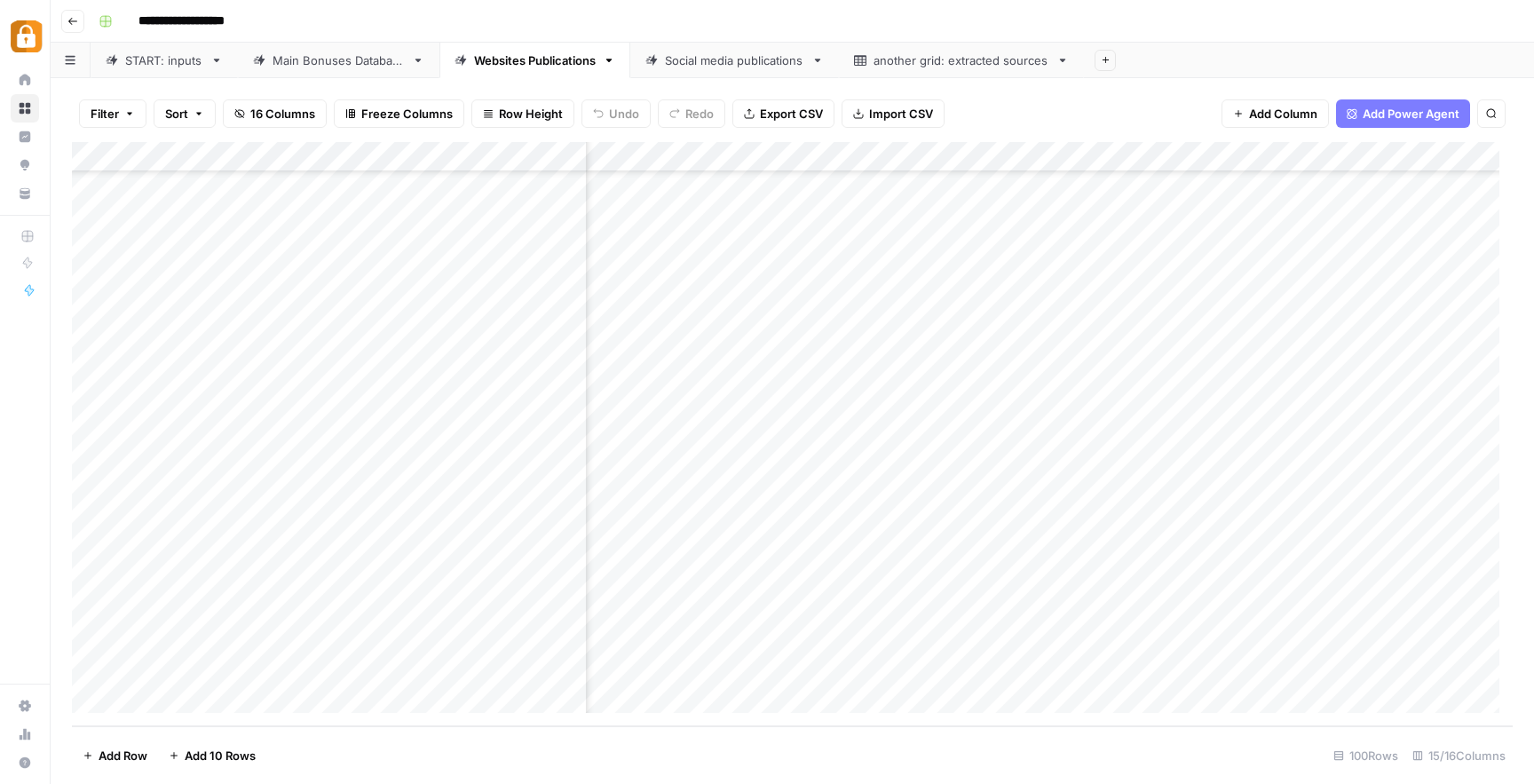
click at [1082, 731] on footer "Add Row Add 10 Rows 100 Rows 15/16 Columns" at bounding box center [792, 755] width 1440 height 58
click at [1168, 606] on div "Add Column" at bounding box center [792, 434] width 1440 height 584
drag, startPoint x: 1323, startPoint y: 727, endPoint x: 1391, endPoint y: 718, distance: 68.6
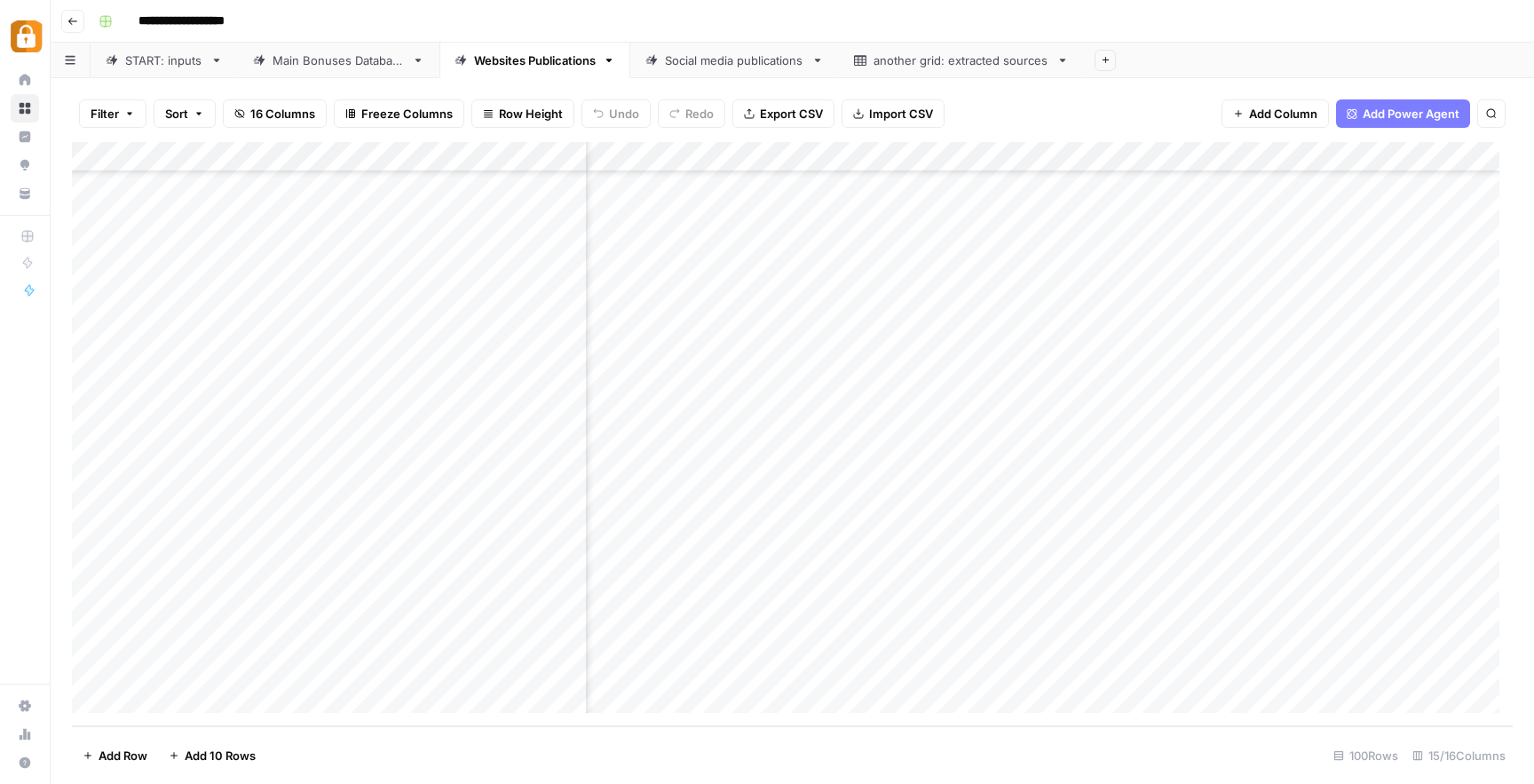
click at [1391, 718] on div "Filter Sort 16 Columns Freeze Columns Row Height Undo Redo Export CSV Import CS…" at bounding box center [792, 431] width 1484 height 706
click at [97, 664] on div "Add Column" at bounding box center [792, 434] width 1440 height 584
click at [117, 752] on span "Delete 1 Row" at bounding box center [118, 755] width 71 height 18
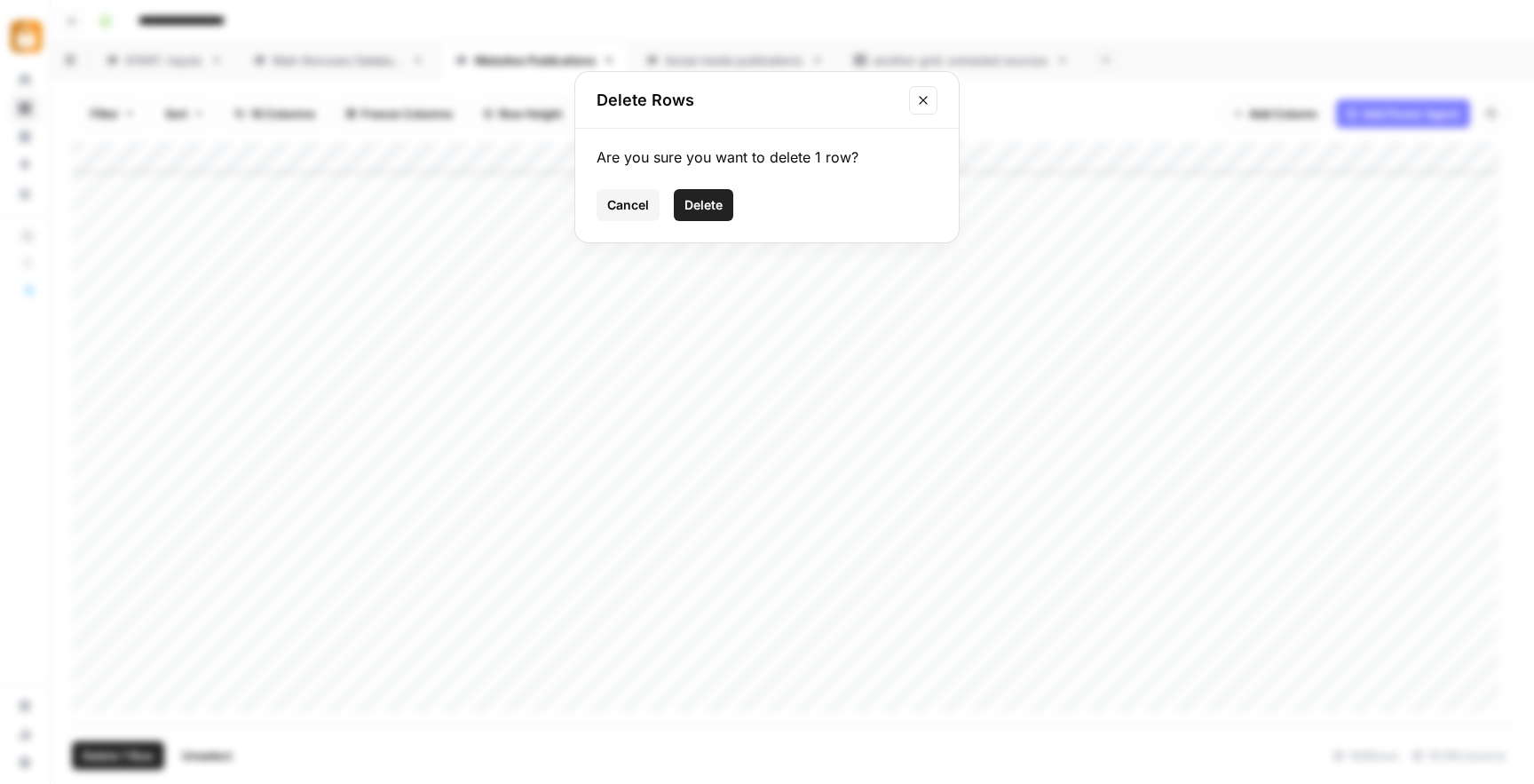
click at [684, 205] on span "Delete" at bounding box center [703, 205] width 38 height 18
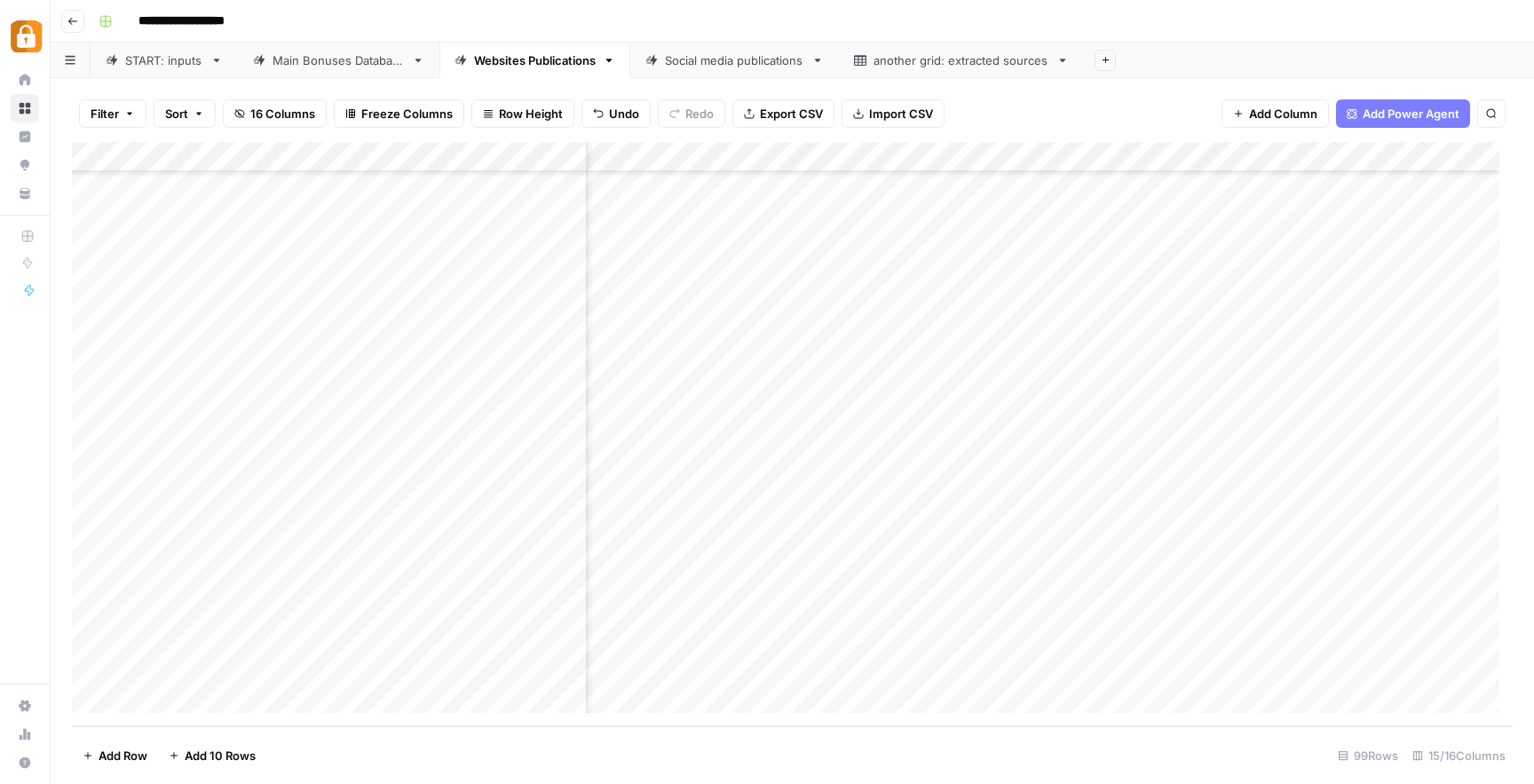
scroll to position [2475, 1079]
click at [1164, 726] on footer "Add Row Add 10 Rows 99 Rows 15/16 Columns" at bounding box center [792, 755] width 1440 height 58
click at [948, 668] on div "Add Column" at bounding box center [792, 434] width 1440 height 584
click at [1118, 634] on div "Add Column" at bounding box center [792, 434] width 1440 height 584
